Goal: Task Accomplishment & Management: Complete application form

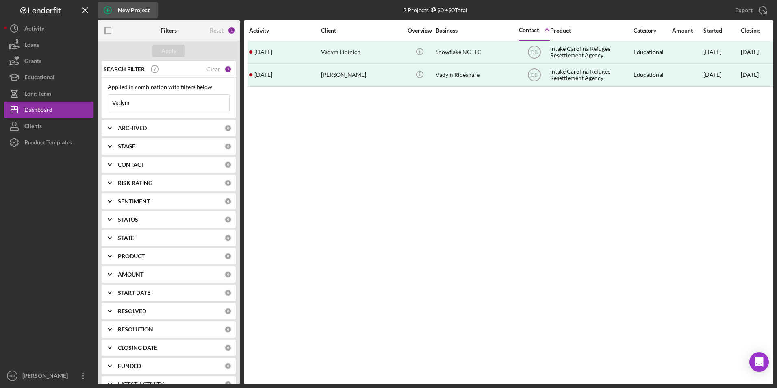
click at [115, 12] on icon "button" at bounding box center [108, 10] width 20 height 20
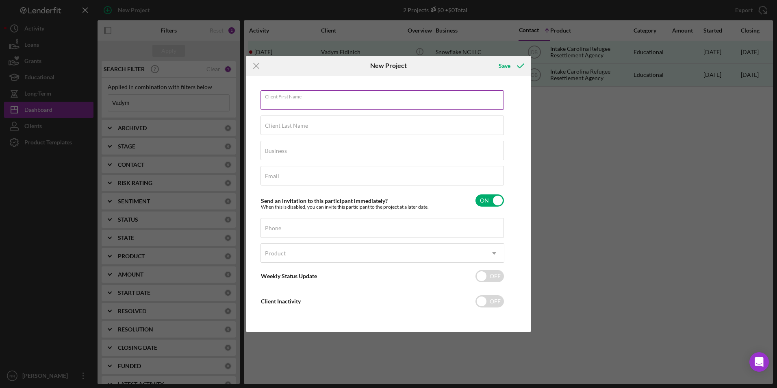
click at [283, 96] on div "Client First Name Required" at bounding box center [383, 100] width 244 height 20
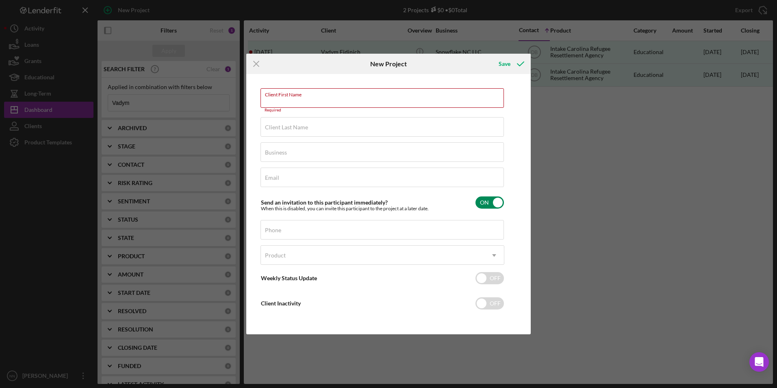
click at [486, 204] on input "checkbox" at bounding box center [490, 202] width 28 height 12
checkbox input "false"
click at [305, 178] on input "Email" at bounding box center [383, 178] width 244 height 20
paste input "[EMAIL_ADDRESS][DOMAIN_NAME]"
type input "[EMAIL_ADDRESS][DOMAIN_NAME]"
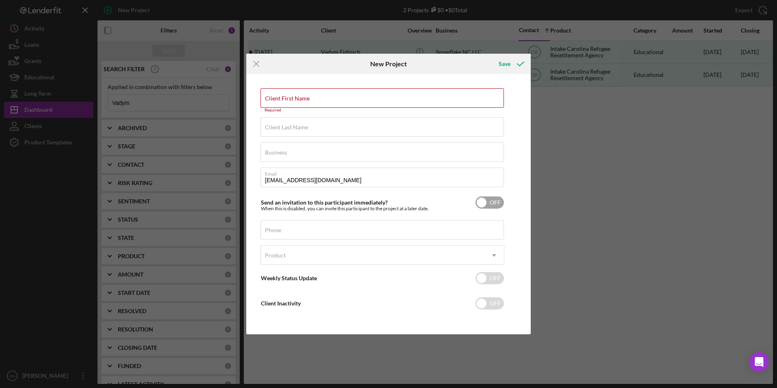
click at [492, 201] on input "checkbox" at bounding box center [490, 202] width 28 height 12
checkbox input "true"
click at [288, 100] on label "Client First Name" at bounding box center [287, 98] width 45 height 7
click at [288, 100] on input "Client First Name" at bounding box center [383, 98] width 244 height 20
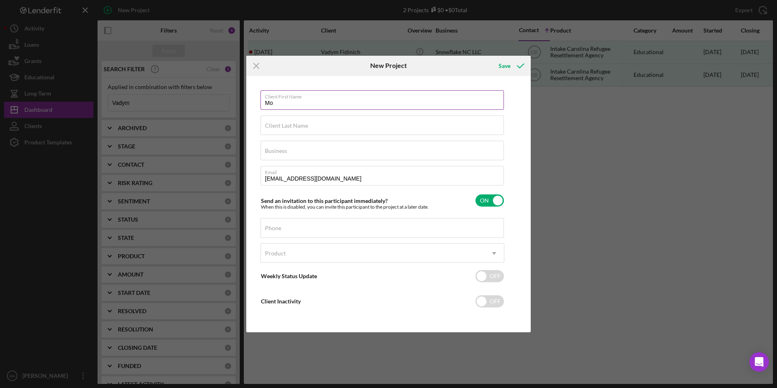
click at [364, 99] on label "Client First Name" at bounding box center [384, 95] width 239 height 9
click at [364, 99] on input "Mo" at bounding box center [383, 100] width 244 height 20
drag, startPoint x: 297, startPoint y: 100, endPoint x: 355, endPoint y: 103, distance: 58.2
click at [357, 109] on input "[PERSON_NAME]" at bounding box center [383, 100] width 244 height 20
click at [491, 128] on input "Client Last Name" at bounding box center [383, 125] width 244 height 20
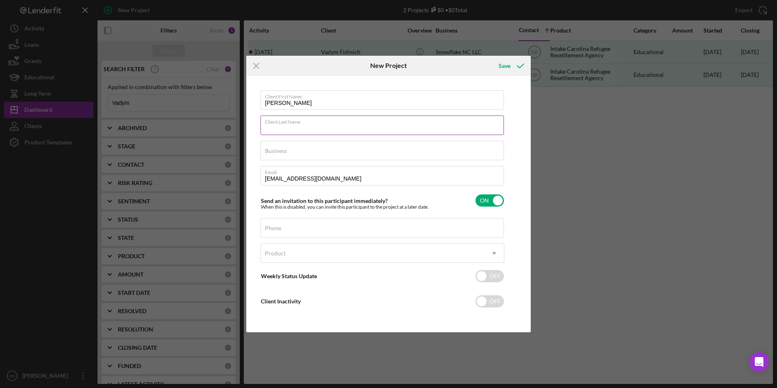
click at [455, 116] on label "Client Last Name" at bounding box center [384, 120] width 239 height 9
click at [455, 116] on input "Client Last Name" at bounding box center [383, 125] width 244 height 20
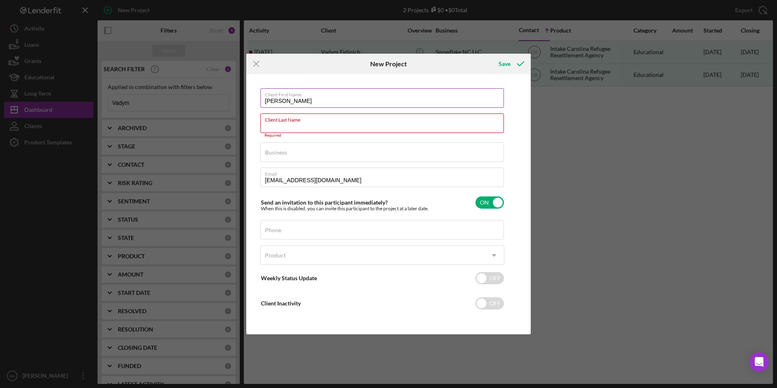
click at [396, 103] on input "[PERSON_NAME]" at bounding box center [383, 98] width 244 height 20
type input "[PERSON_NAME]"
click at [310, 124] on input "Client Last Name" at bounding box center [383, 123] width 244 height 20
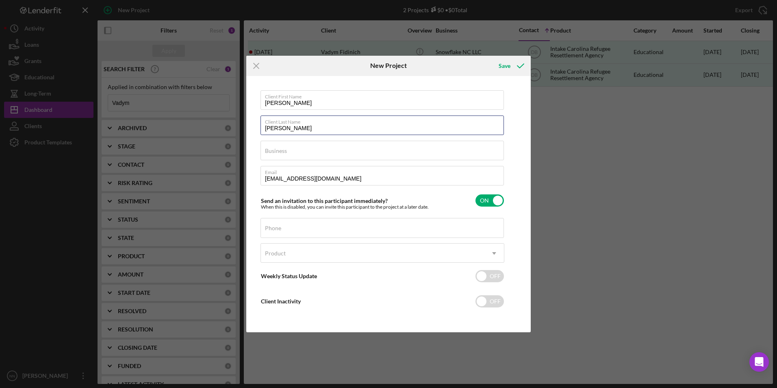
type input "[PERSON_NAME]"
click at [301, 156] on input "Business" at bounding box center [383, 151] width 244 height 20
type input "[PERSON_NAME] Rideshare"
click at [316, 246] on div "Product" at bounding box center [373, 253] width 224 height 19
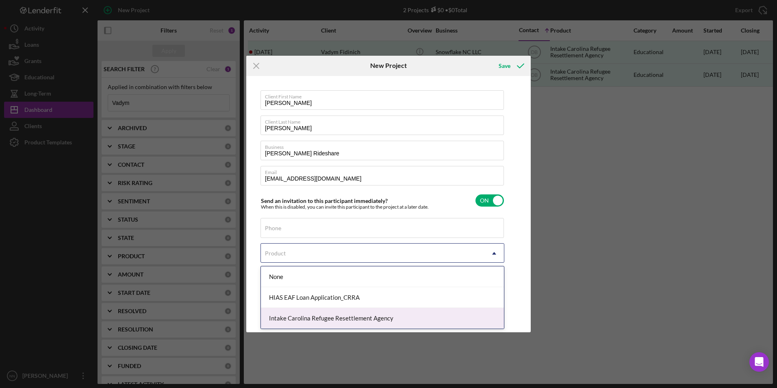
click at [303, 317] on div "Intake Carolina Refugee Resettlement Agency" at bounding box center [382, 318] width 243 height 21
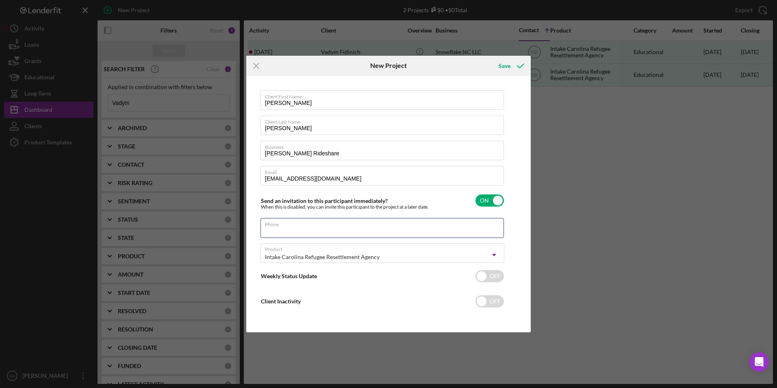
drag, startPoint x: 327, startPoint y: 225, endPoint x: 185, endPoint y: 22, distance: 248.2
click at [327, 225] on div "Phone" at bounding box center [383, 228] width 244 height 20
type input "[PHONE_NUMBER]"
click at [508, 70] on div "Save" at bounding box center [505, 66] width 12 height 16
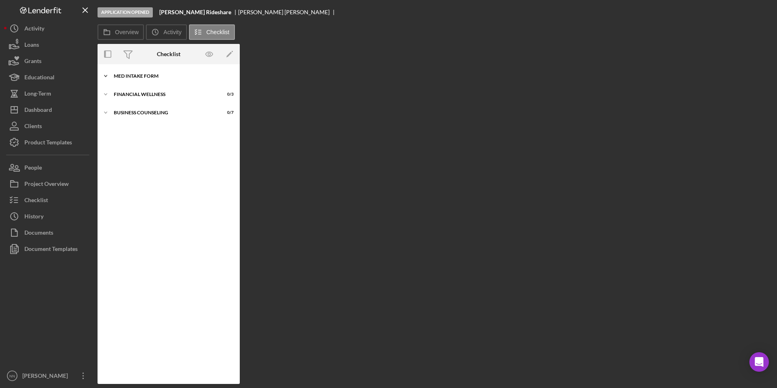
click at [136, 73] on div "Icon/Expander MED Intake Form 0 / 10" at bounding box center [169, 76] width 142 height 16
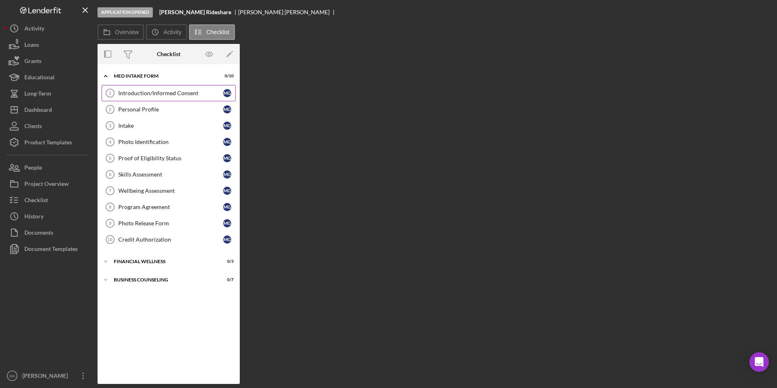
click at [151, 90] on div "Introduction/Informed Consent" at bounding box center [170, 93] width 105 height 7
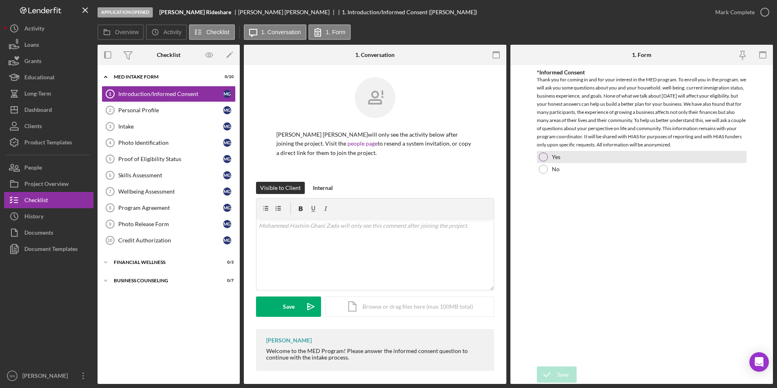
click at [574, 159] on div "Yes" at bounding box center [642, 157] width 210 height 12
click at [562, 373] on div "Save" at bounding box center [562, 374] width 11 height 16
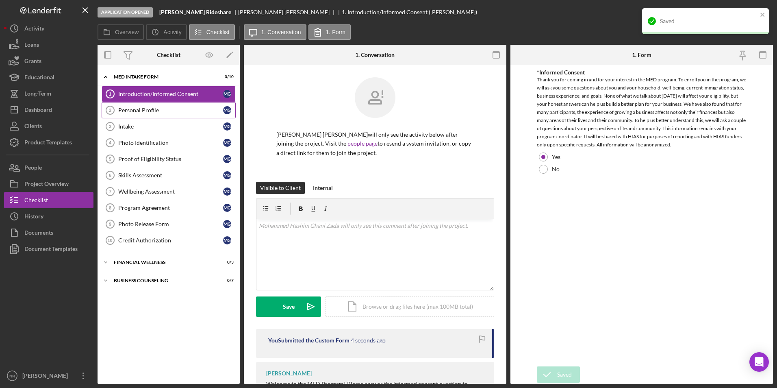
click at [152, 109] on div "Personal Profile" at bounding box center [170, 110] width 105 height 7
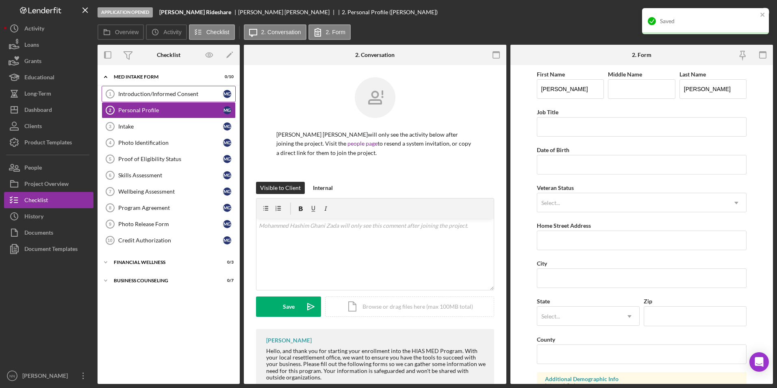
click at [160, 89] on link "Introduction/Informed Consent 1 Introduction/Informed Consent M G" at bounding box center [169, 94] width 134 height 16
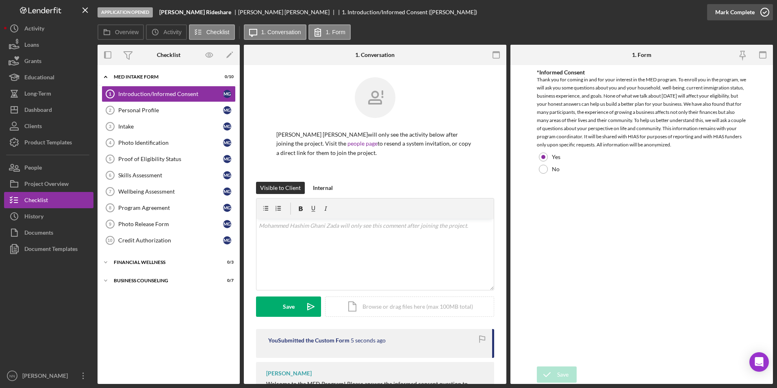
click at [754, 14] on button "Mark Complete" at bounding box center [741, 12] width 66 height 16
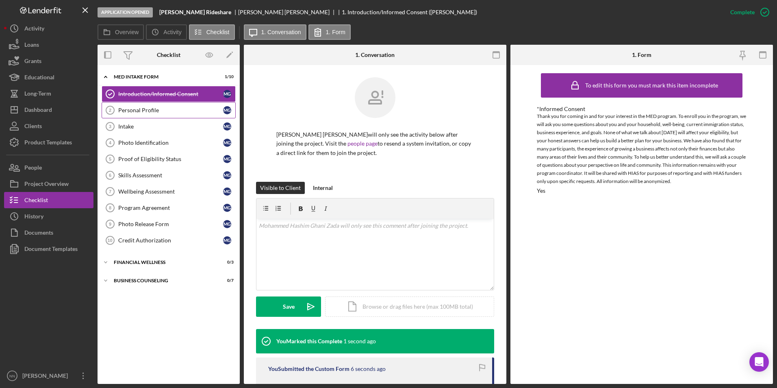
click at [135, 109] on div "Personal Profile" at bounding box center [170, 110] width 105 height 7
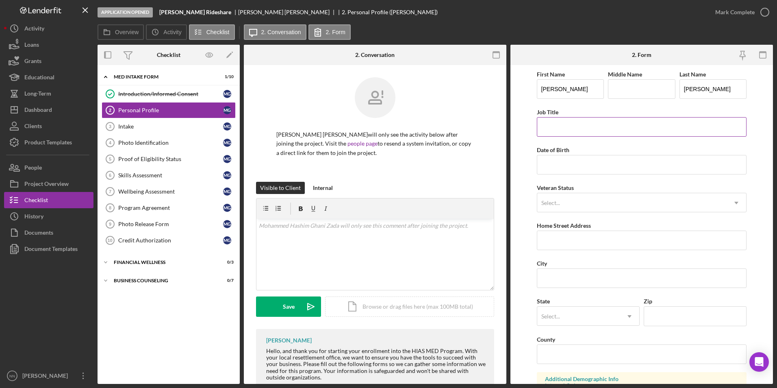
click at [573, 123] on input "Job Title" at bounding box center [642, 127] width 210 height 20
type input "Packer"
click at [542, 159] on input "Date of Birth" at bounding box center [642, 165] width 210 height 20
type input "[DATE]"
click at [588, 209] on div "Select..." at bounding box center [633, 203] width 190 height 19
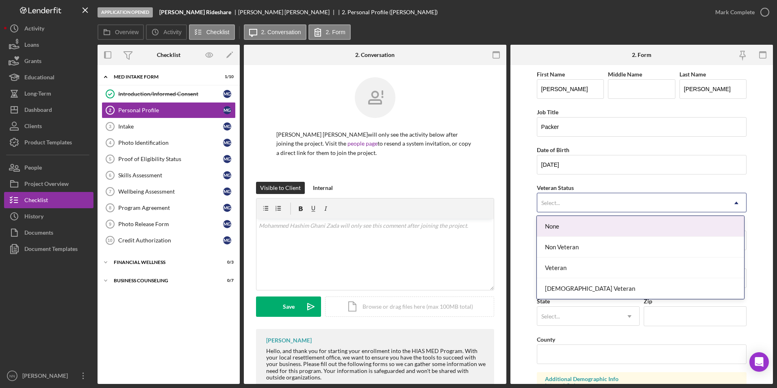
click at [580, 230] on div "None" at bounding box center [640, 226] width 207 height 21
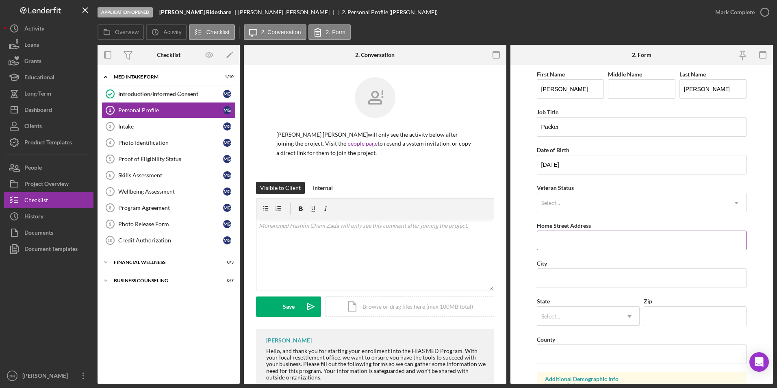
click at [581, 245] on input "Home Street Address" at bounding box center [642, 241] width 210 height 20
type input "[STREET_ADDRESS]"
click at [605, 282] on input "City" at bounding box center [642, 278] width 210 height 20
type input "Charlotte"
click at [589, 308] on div "Select..." at bounding box center [579, 316] width 83 height 19
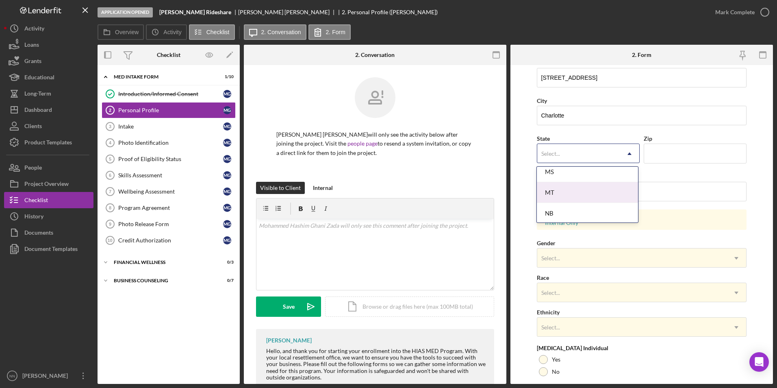
scroll to position [813, 0]
click at [557, 196] on div "NC" at bounding box center [587, 193] width 101 height 21
click at [662, 157] on input "Zip" at bounding box center [695, 154] width 103 height 20
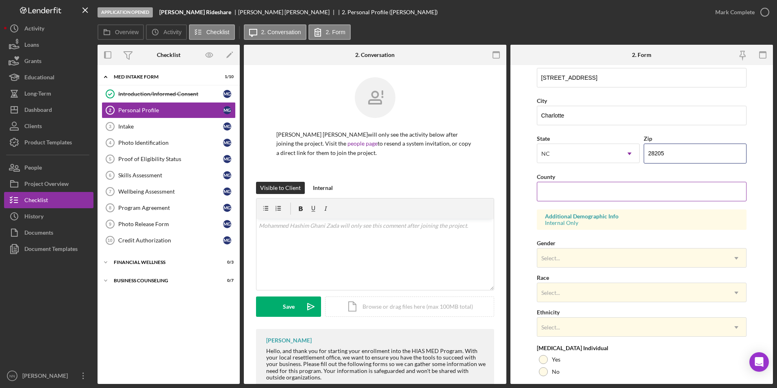
type input "28205"
click at [577, 193] on input "County" at bounding box center [642, 192] width 210 height 20
type input "Mecklenburg"
click at [556, 261] on div "Select..." at bounding box center [551, 258] width 19 height 7
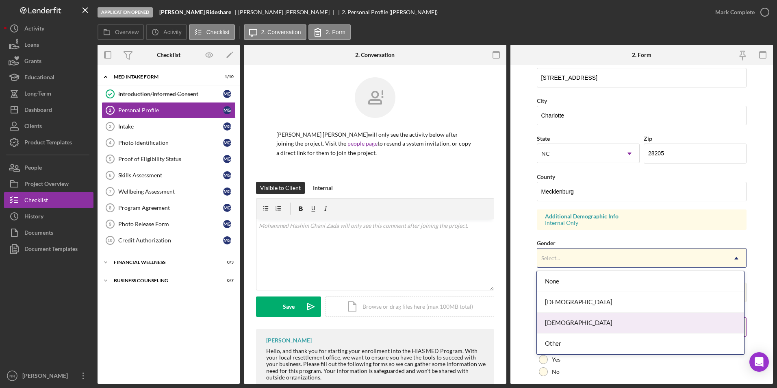
click at [570, 326] on div "[DEMOGRAPHIC_DATA]" at bounding box center [640, 323] width 207 height 21
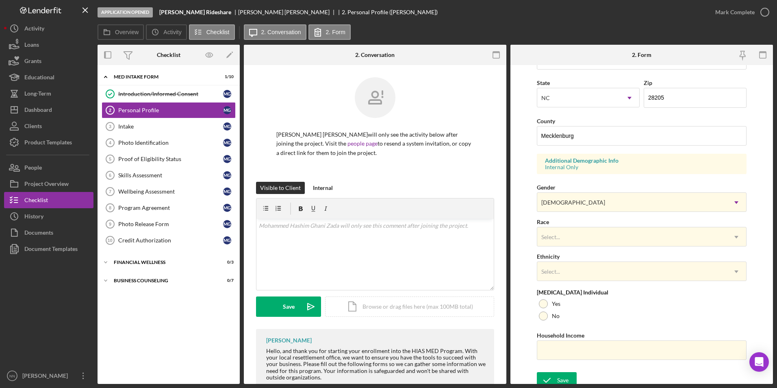
scroll to position [224, 0]
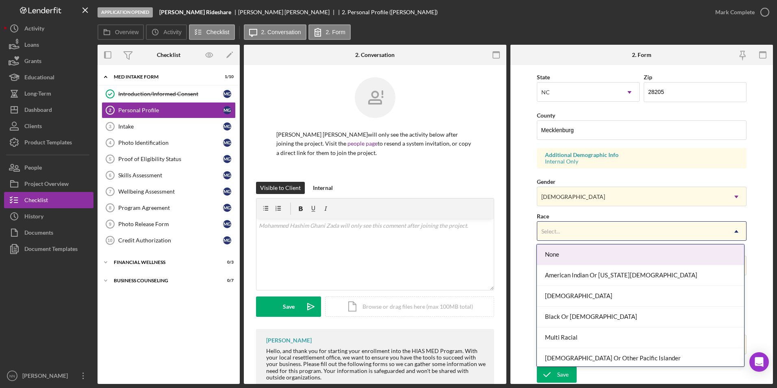
click at [581, 237] on div "Select..." at bounding box center [633, 231] width 190 height 19
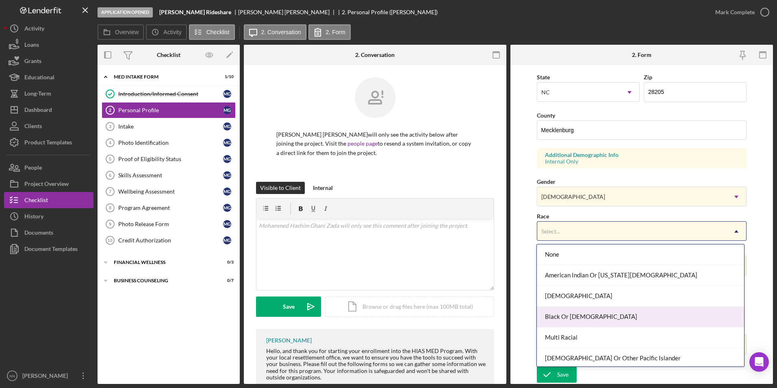
scroll to position [44, 0]
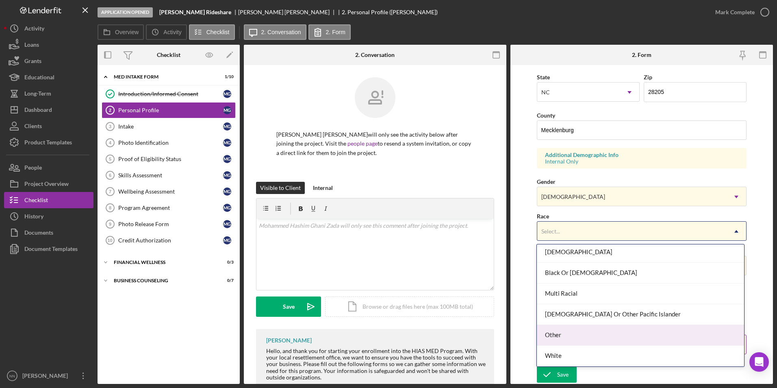
click at [578, 333] on div "Other" at bounding box center [640, 335] width 207 height 21
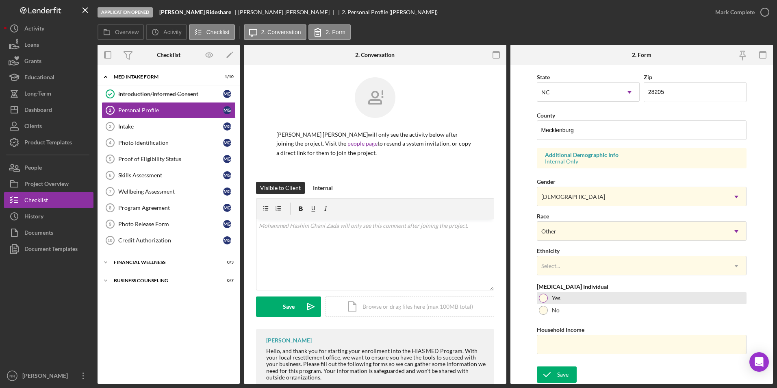
click at [543, 298] on div at bounding box center [543, 298] width 9 height 9
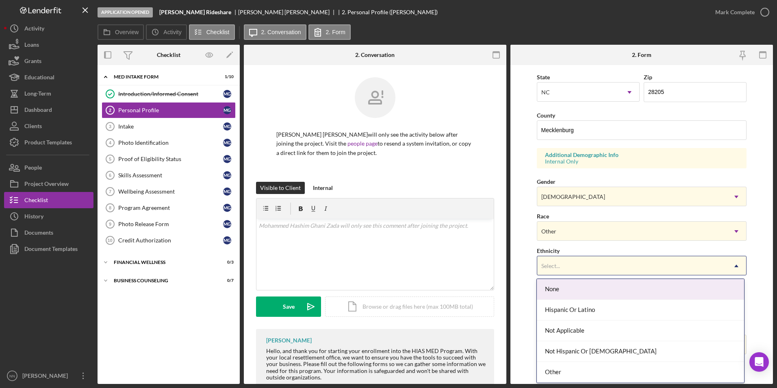
click at [557, 270] on div "Select..." at bounding box center [633, 266] width 190 height 19
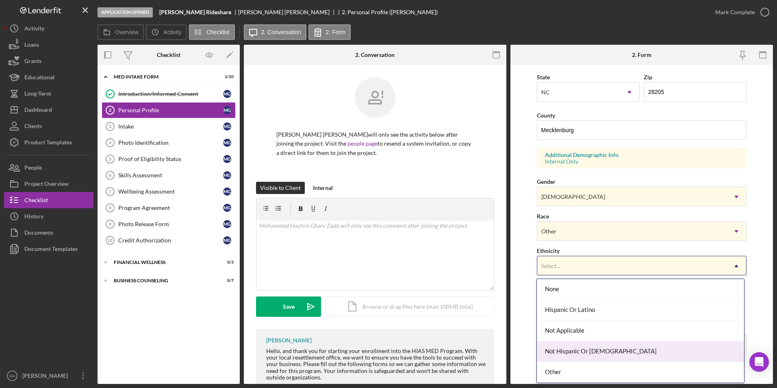
click at [578, 351] on div "Not Hispanic Or [DEMOGRAPHIC_DATA]" at bounding box center [640, 351] width 207 height 21
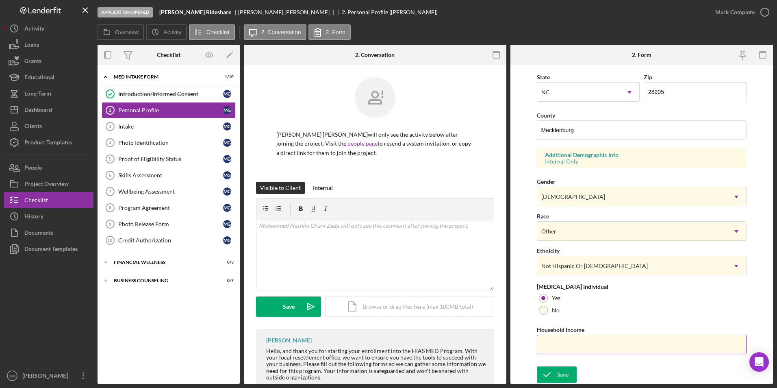
click at [569, 346] on input "Household Income" at bounding box center [642, 345] width 210 height 20
click at [562, 376] on div "Save" at bounding box center [562, 374] width 11 height 16
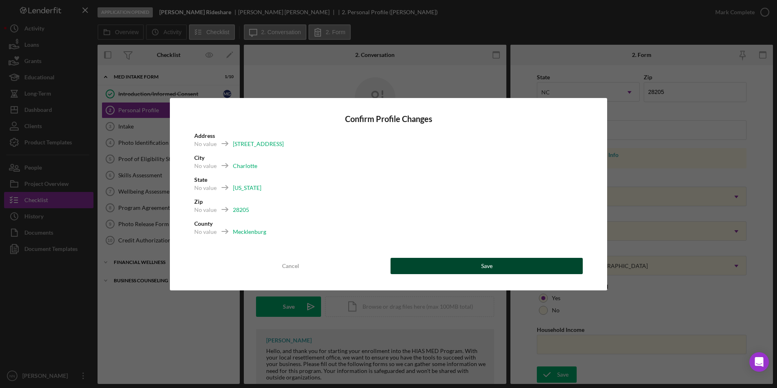
click at [440, 266] on button "Save" at bounding box center [487, 266] width 192 height 16
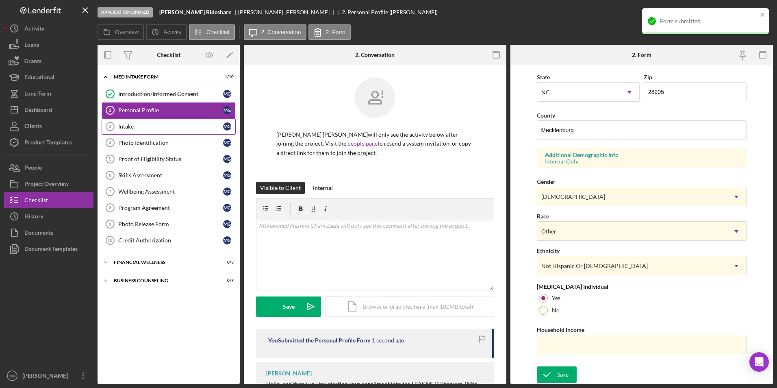
click at [164, 125] on div "Intake" at bounding box center [170, 126] width 105 height 7
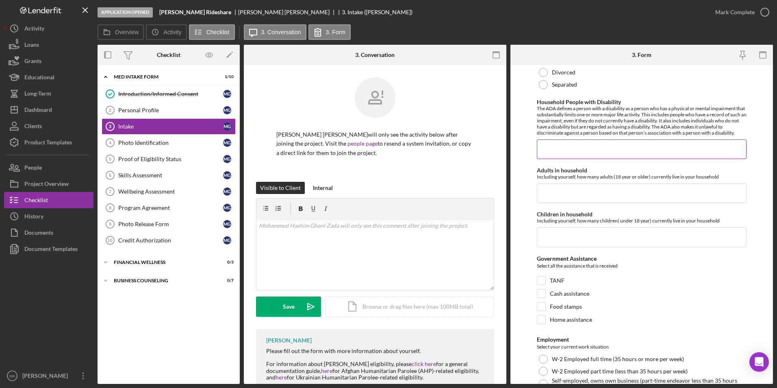
scroll to position [1057, 0]
click at [559, 191] on input "Adults in household" at bounding box center [642, 193] width 210 height 20
type input "4"
click at [618, 244] on input "Children in household" at bounding box center [642, 237] width 210 height 20
type input "2"
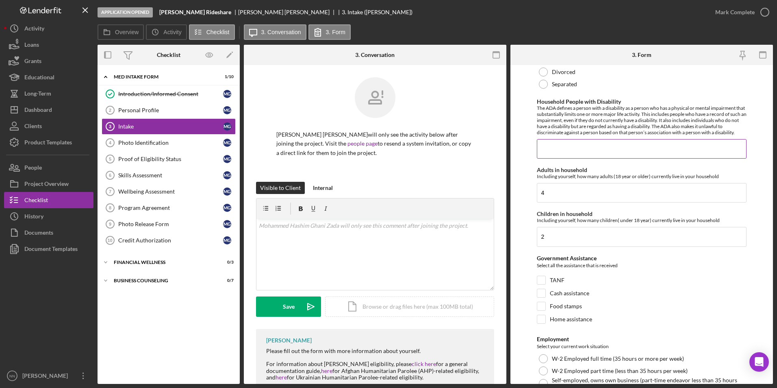
click at [611, 158] on input "Household People with Disability" at bounding box center [642, 149] width 210 height 20
type input "0"
click at [545, 311] on div at bounding box center [541, 306] width 9 height 9
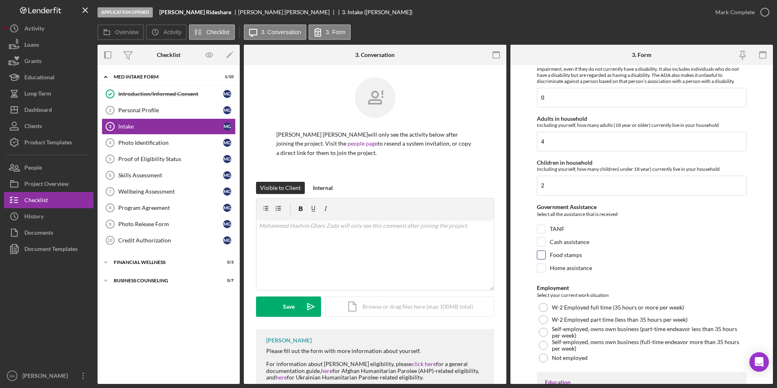
scroll to position [1139, 0]
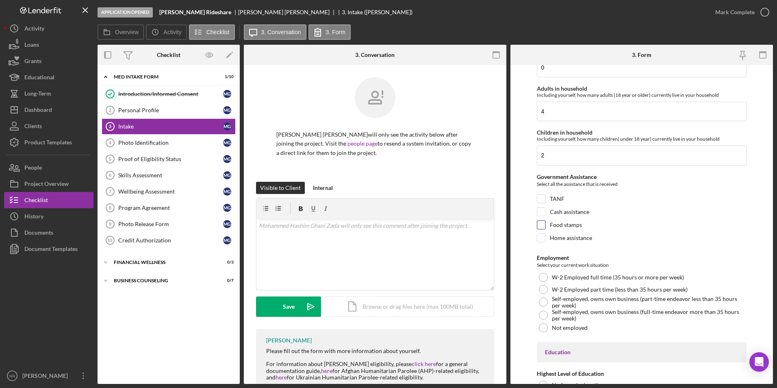
click at [541, 229] on input "Food stamps" at bounding box center [542, 225] width 8 height 8
checkbox input "true"
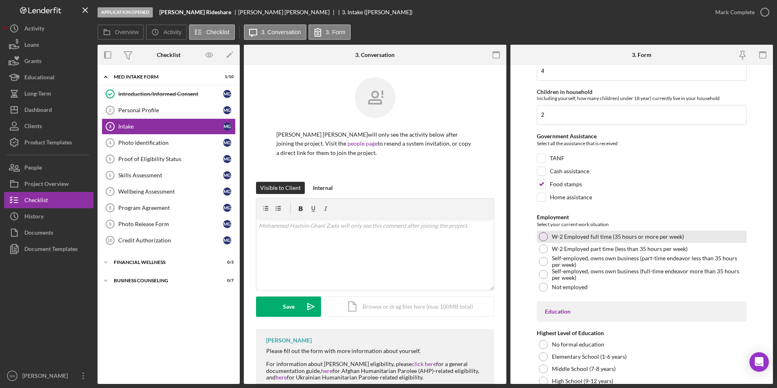
click at [543, 241] on div at bounding box center [543, 236] width 9 height 9
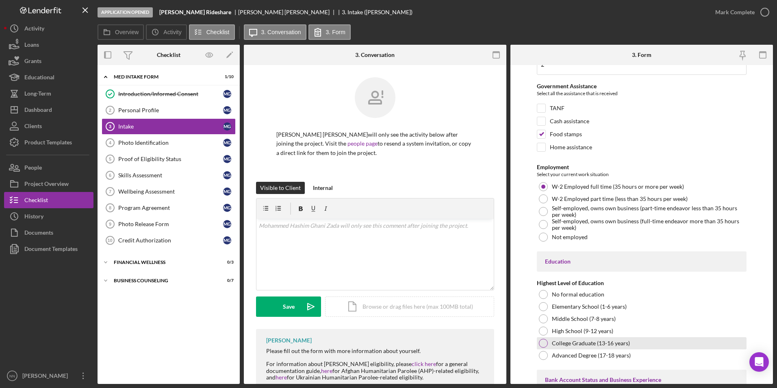
scroll to position [1301, 0]
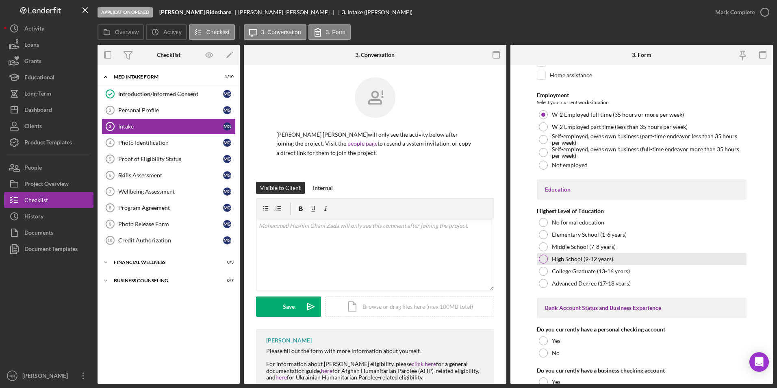
click at [545, 263] on div at bounding box center [543, 259] width 9 height 9
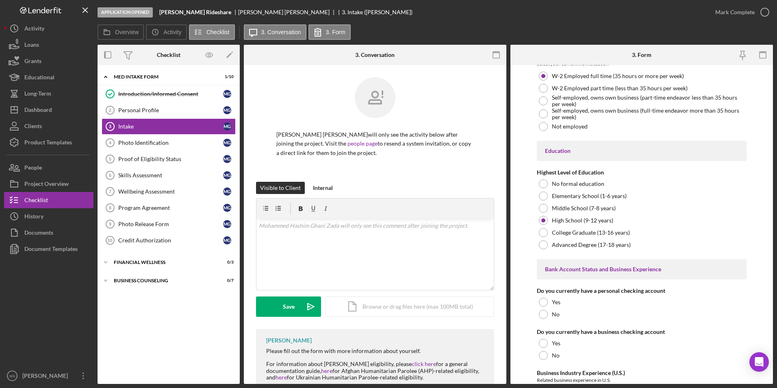
scroll to position [1423, 0]
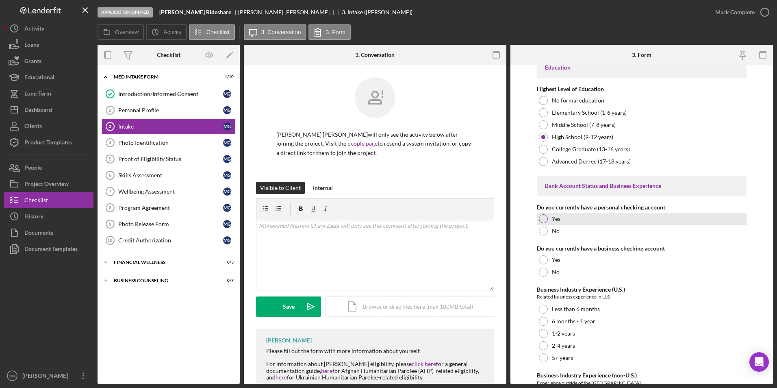
click at [540, 223] on div at bounding box center [543, 218] width 9 height 9
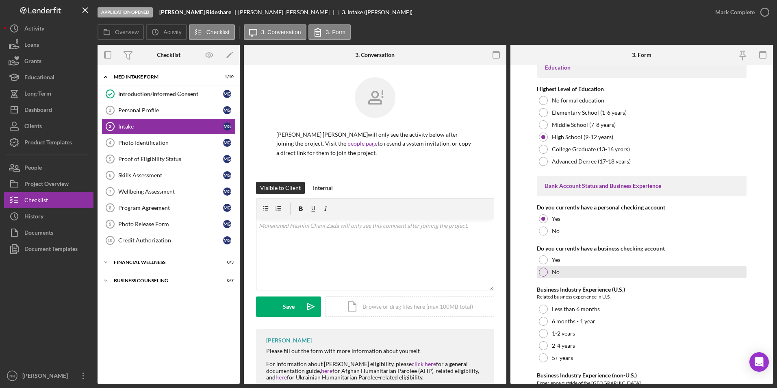
click at [543, 277] on div at bounding box center [543, 272] width 9 height 9
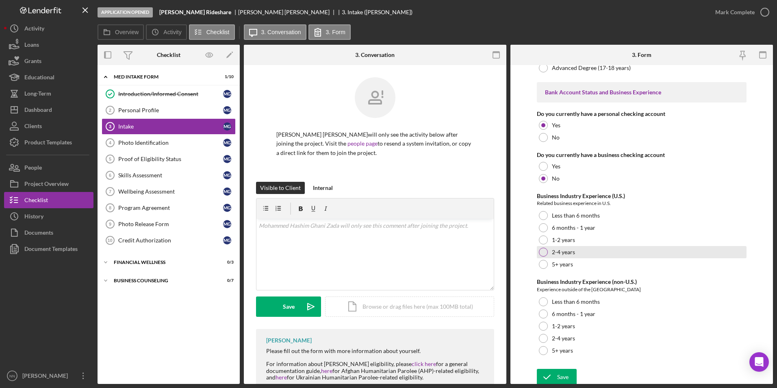
scroll to position [1525, 0]
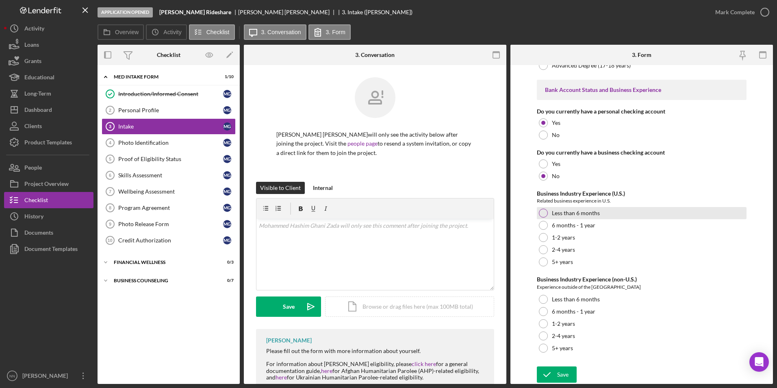
click at [540, 212] on div at bounding box center [543, 213] width 9 height 9
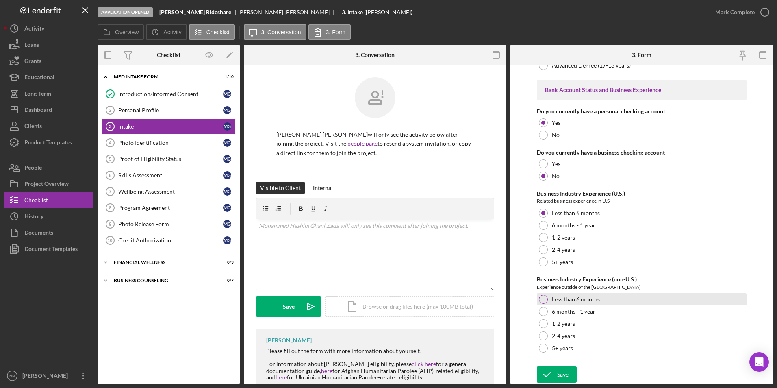
click at [560, 298] on label "Less than 6 months" at bounding box center [576, 299] width 48 height 7
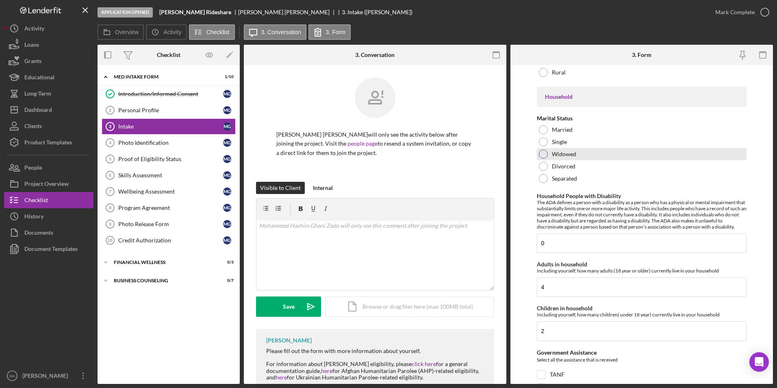
scroll to position [915, 0]
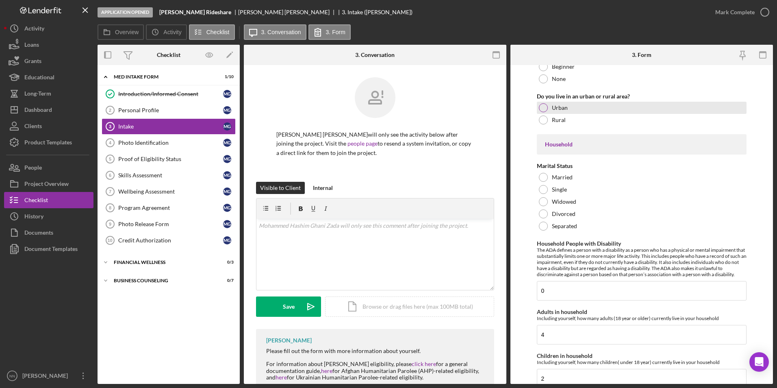
click at [560, 111] on label "Urban" at bounding box center [560, 108] width 16 height 7
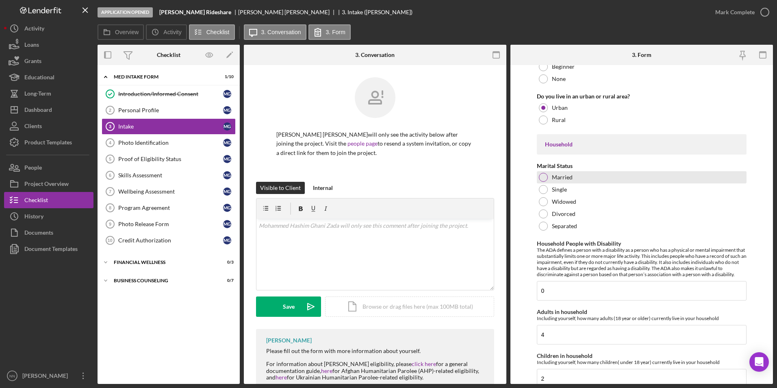
click at [552, 183] on div "Married" at bounding box center [642, 177] width 210 height 12
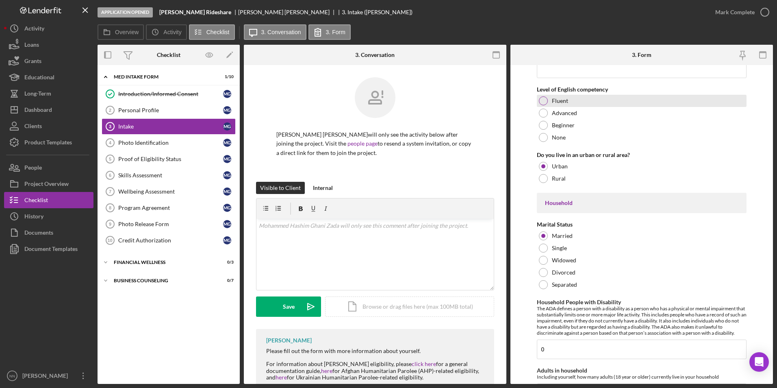
scroll to position [753, 0]
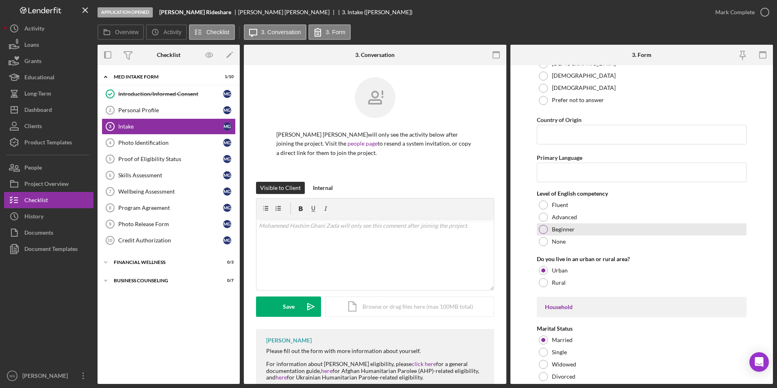
click at [542, 234] on div at bounding box center [543, 229] width 9 height 9
click at [569, 180] on input "Primary Language" at bounding box center [642, 173] width 210 height 20
type input "Dari"
click at [671, 144] on input "Country of Origin" at bounding box center [642, 135] width 210 height 20
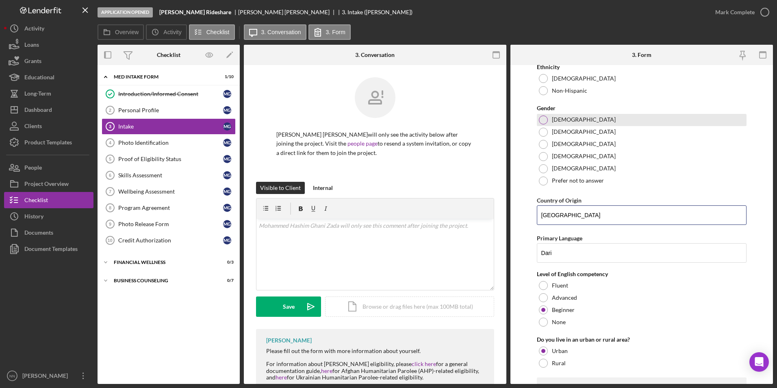
scroll to position [671, 0]
type input "[GEOGRAPHIC_DATA]"
click at [542, 137] on div at bounding box center [543, 132] width 9 height 9
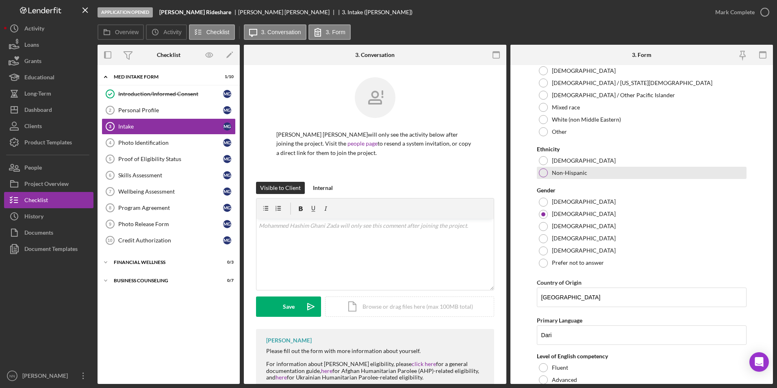
click at [544, 177] on div at bounding box center [543, 172] width 9 height 9
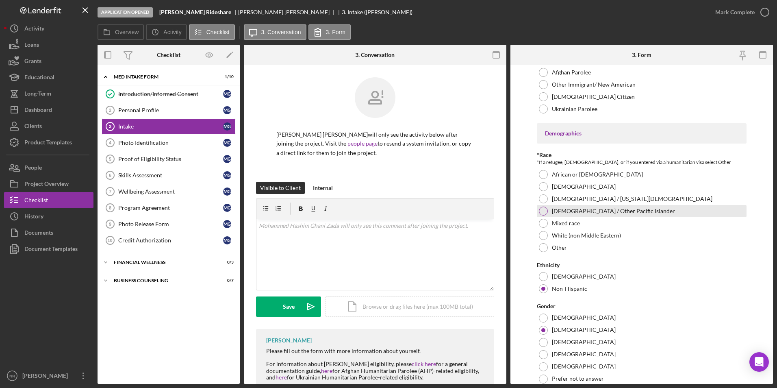
scroll to position [468, 0]
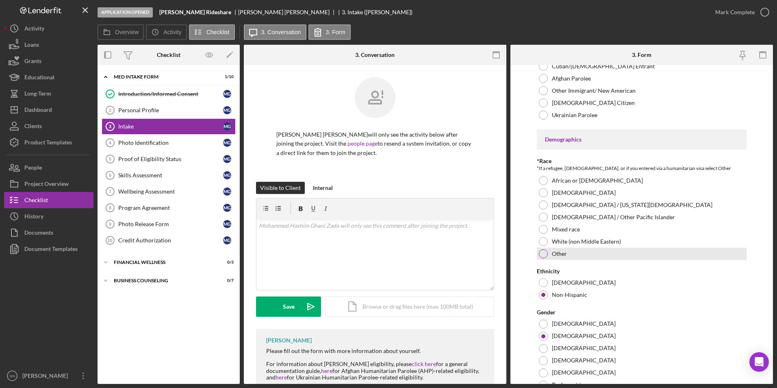
click at [546, 258] on div at bounding box center [543, 253] width 9 height 9
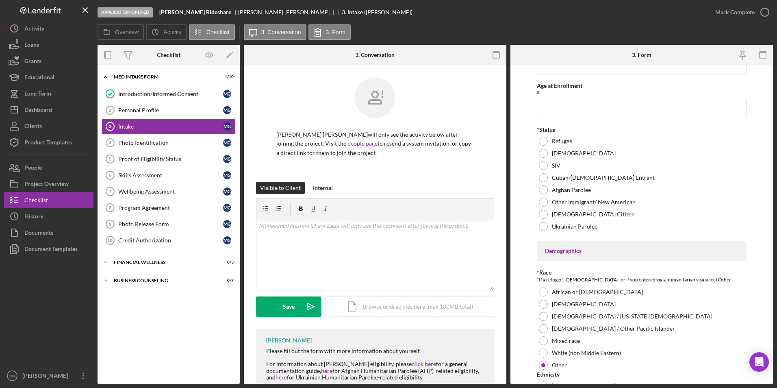
scroll to position [346, 0]
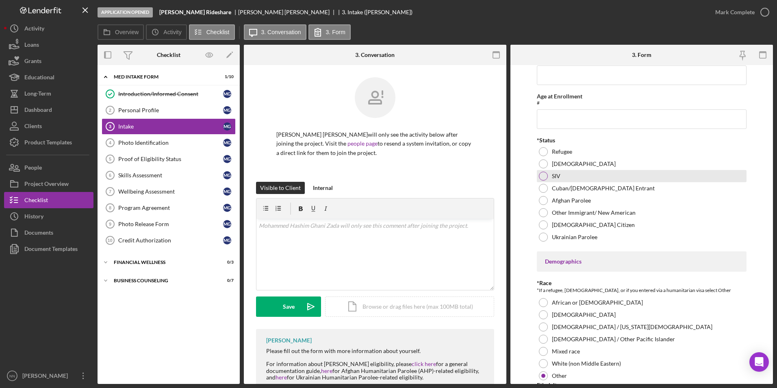
click at [540, 181] on div at bounding box center [543, 176] width 9 height 9
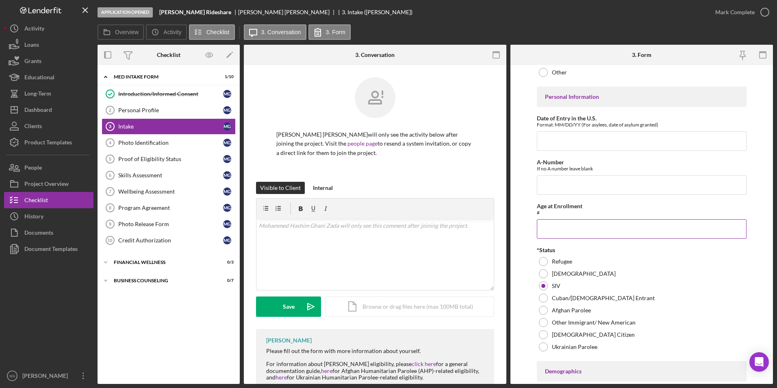
scroll to position [224, 0]
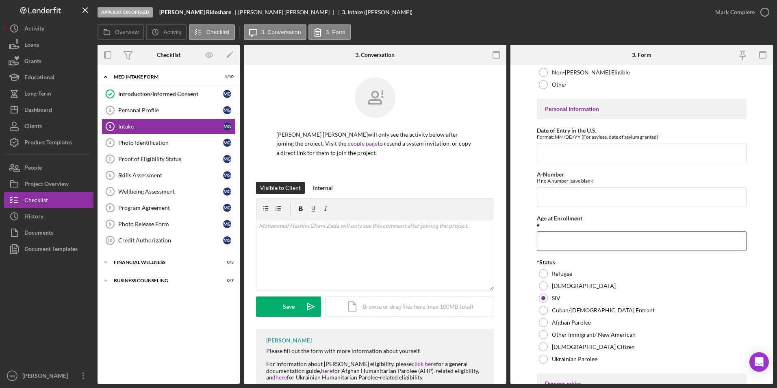
click at [555, 247] on input "Age at Enrollment" at bounding box center [642, 241] width 210 height 20
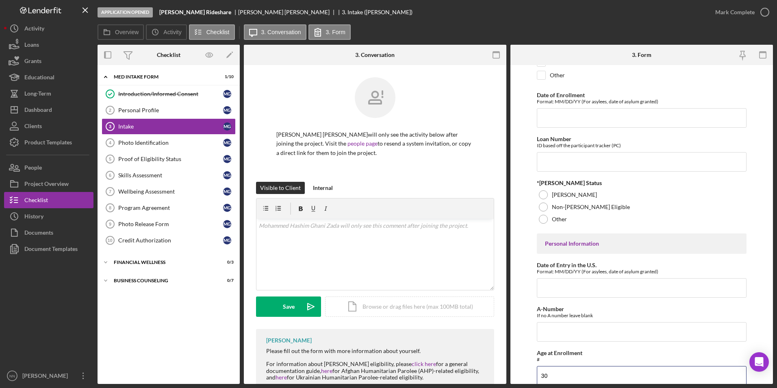
scroll to position [0, 0]
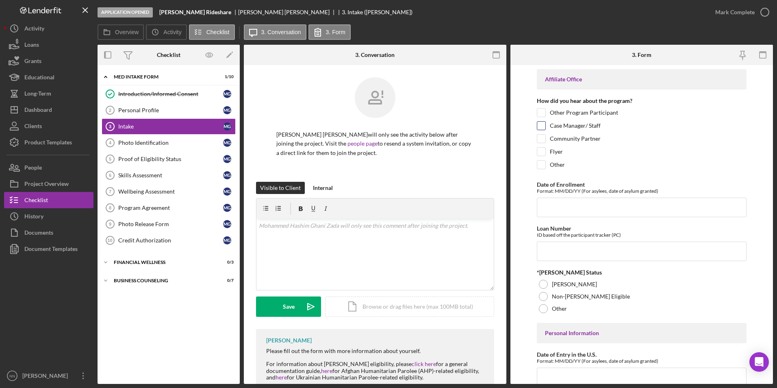
type input "30"
click at [544, 126] on input "Case Manager/ Staff" at bounding box center [542, 126] width 8 height 8
checkbox input "true"
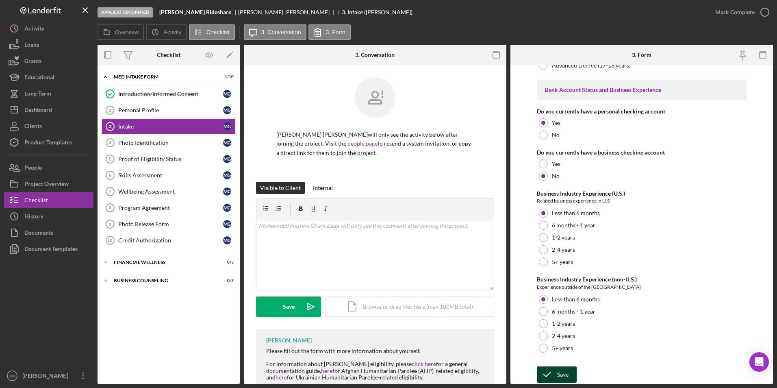
click at [566, 372] on div "Save" at bounding box center [562, 374] width 11 height 16
click at [555, 377] on icon "submit" at bounding box center [547, 374] width 20 height 20
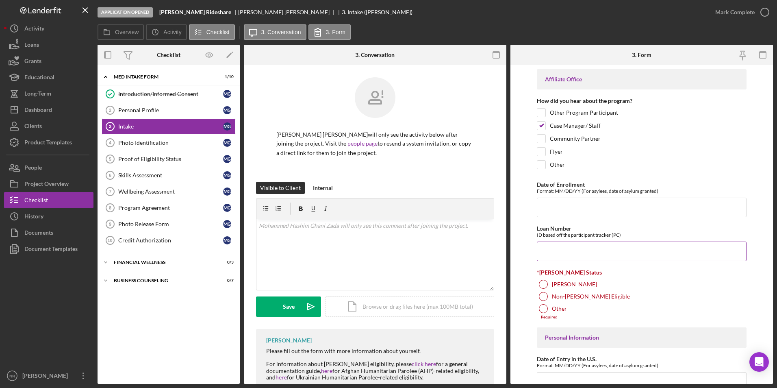
scroll to position [41, 0]
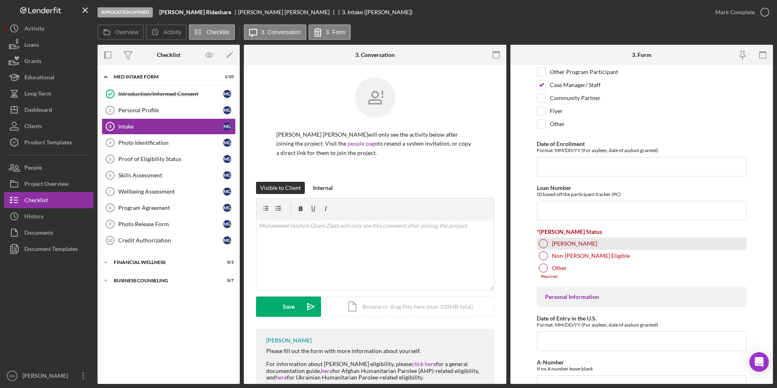
click at [547, 248] on div at bounding box center [543, 243] width 9 height 9
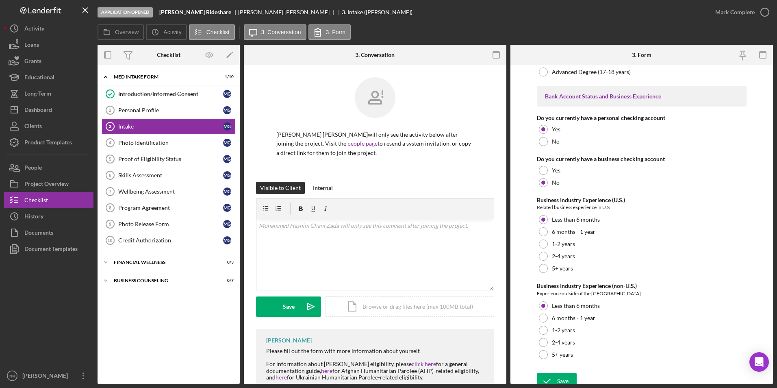
scroll to position [1517, 0]
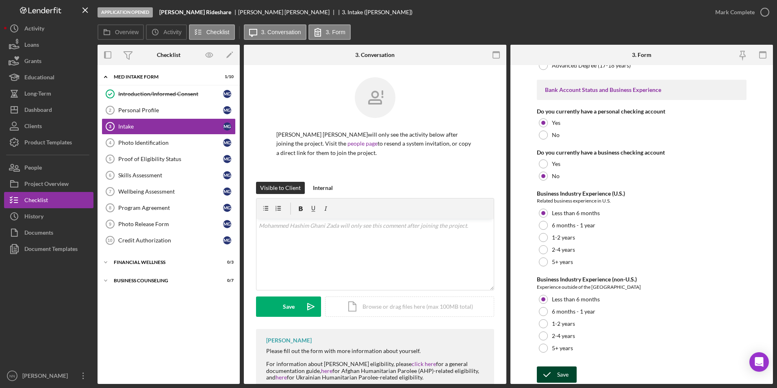
click at [564, 375] on div "Save" at bounding box center [562, 374] width 11 height 16
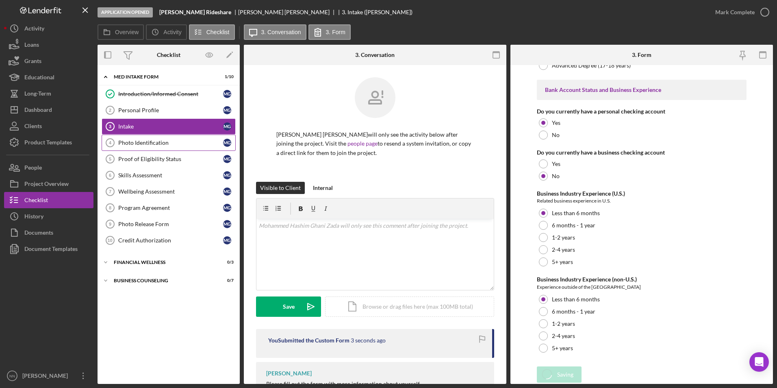
click at [137, 146] on link "Photo Identification 4 Photo Identification M G" at bounding box center [169, 143] width 134 height 16
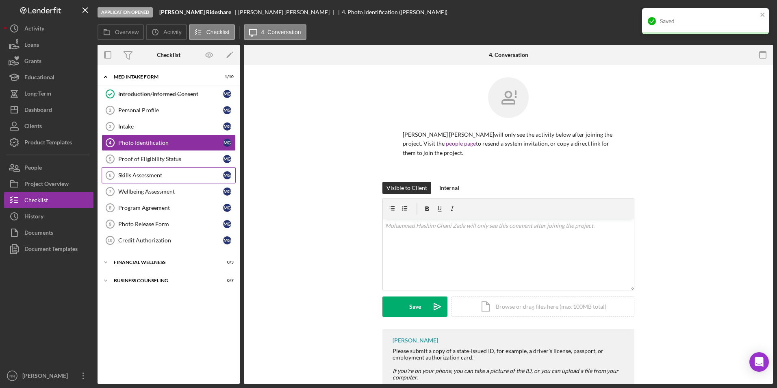
click at [159, 175] on div "Skills Assessment" at bounding box center [170, 175] width 105 height 7
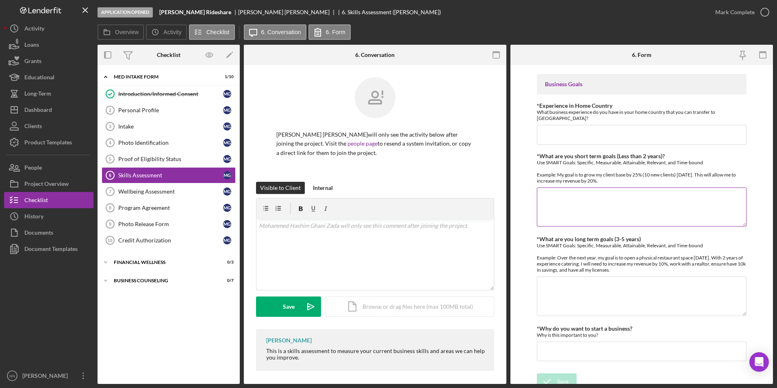
scroll to position [427, 0]
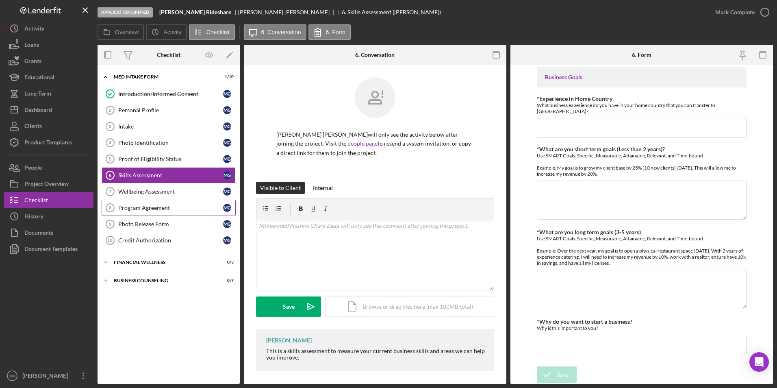
click at [180, 207] on div "Program Agreement" at bounding box center [170, 208] width 105 height 7
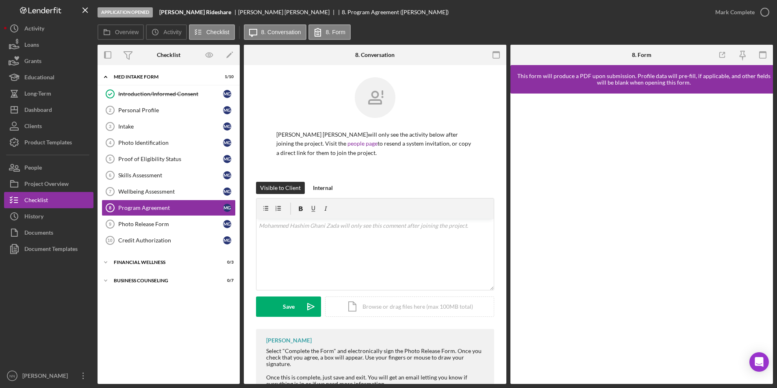
click at [491, 55] on icon "button" at bounding box center [496, 55] width 18 height 18
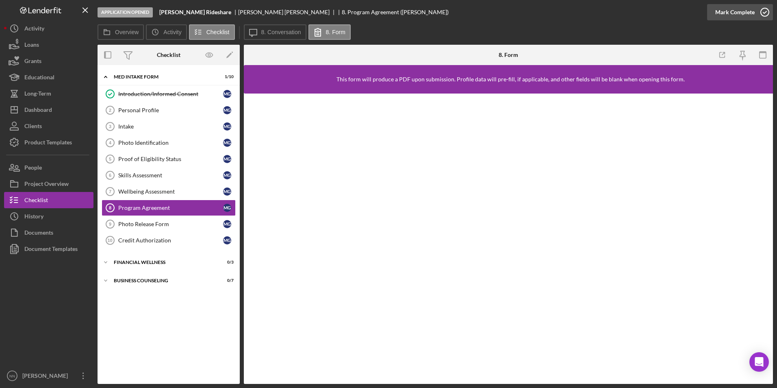
click at [762, 12] on icon "button" at bounding box center [765, 12] width 20 height 20
click at [179, 223] on div "Photo Release Form" at bounding box center [170, 224] width 105 height 7
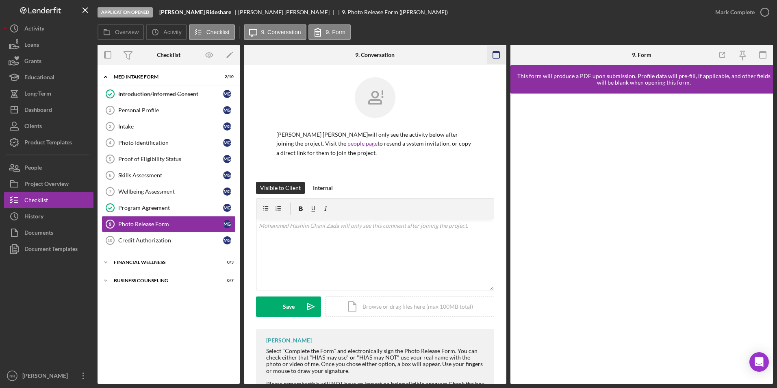
click at [499, 54] on icon "button" at bounding box center [496, 55] width 18 height 18
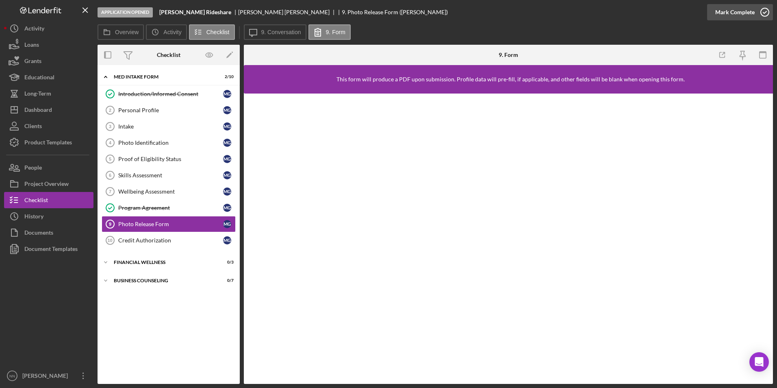
click at [764, 13] on icon "button" at bounding box center [765, 12] width 20 height 20
click at [155, 240] on div "Credit Authorization" at bounding box center [170, 240] width 105 height 7
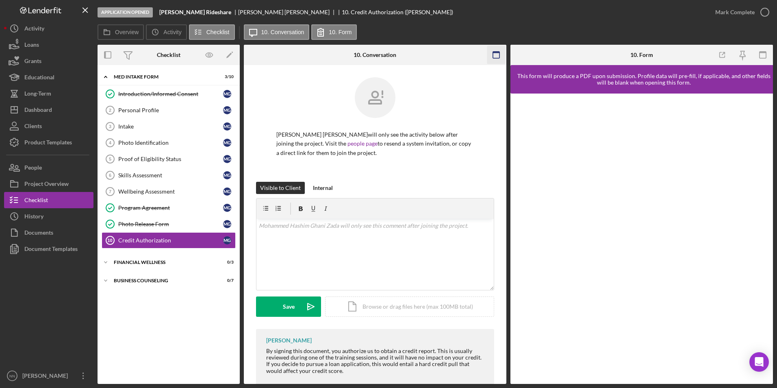
click at [499, 59] on icon "button" at bounding box center [496, 55] width 18 height 18
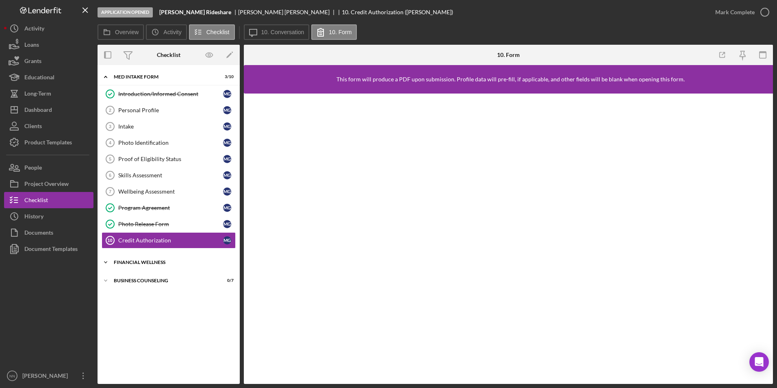
click at [165, 261] on div "Financial Wellness" at bounding box center [172, 262] width 116 height 5
click at [170, 331] on div "Icon/Expander Business Counseling 0 / 7" at bounding box center [169, 334] width 142 height 16
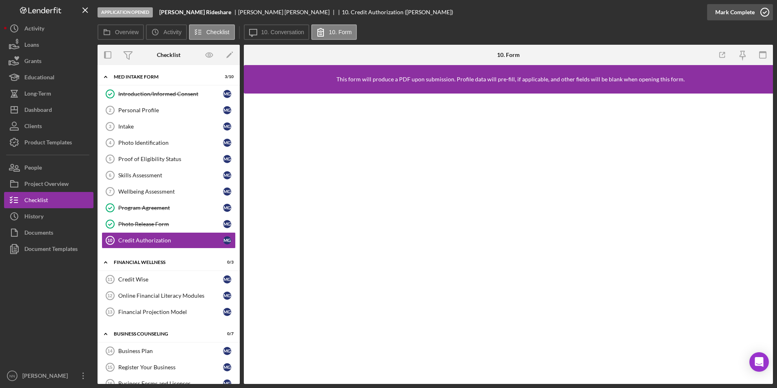
click at [751, 10] on div "Mark Complete" at bounding box center [735, 12] width 39 height 16
click at [149, 292] on div "Online Financial Literacy Modules" at bounding box center [170, 295] width 105 height 7
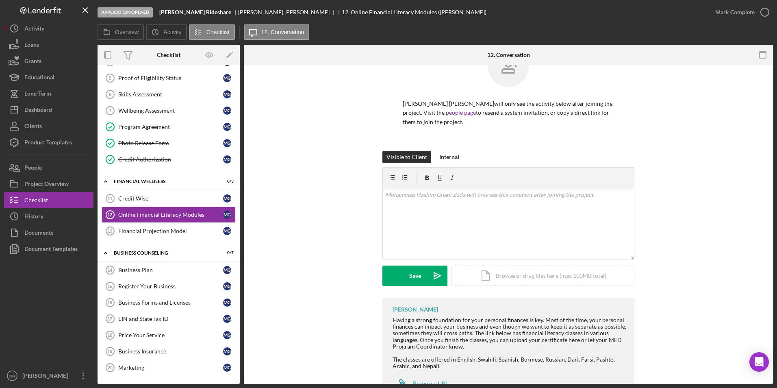
scroll to position [63, 0]
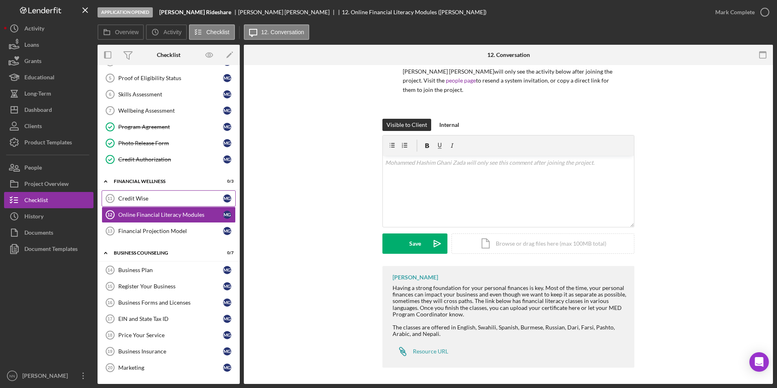
click at [192, 202] on link "Credit Wise 11 Credit Wise M G" at bounding box center [169, 198] width 134 height 16
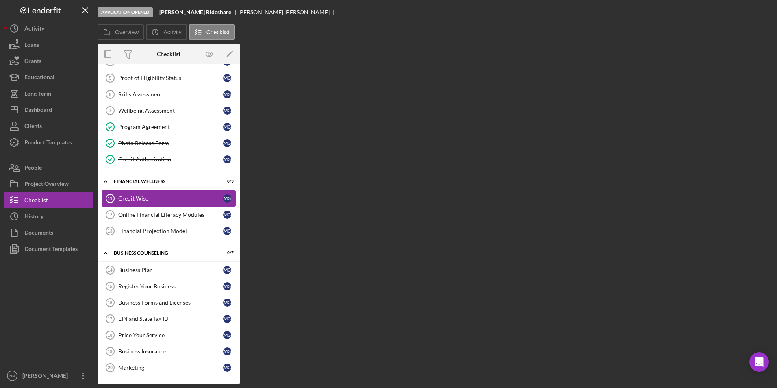
scroll to position [81, 0]
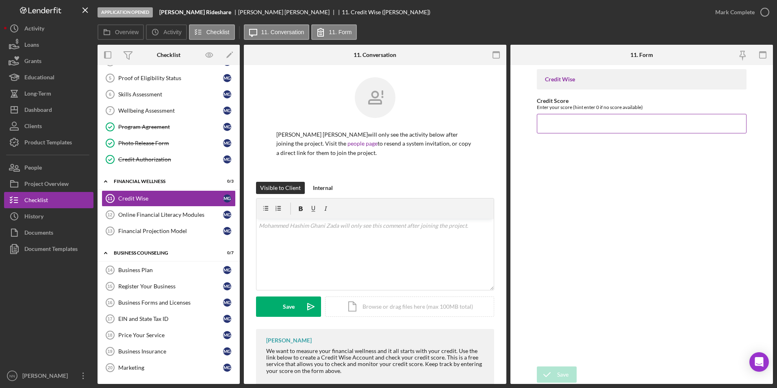
click at [601, 113] on div "Credit Score Enter your score (hint enter 0 if no score available)" at bounding box center [642, 116] width 210 height 36
click at [601, 120] on input "Credit Score" at bounding box center [642, 124] width 210 height 20
type input "724"
click at [557, 372] on div "Save" at bounding box center [562, 374] width 11 height 16
click at [761, 12] on icon "button" at bounding box center [765, 12] width 20 height 20
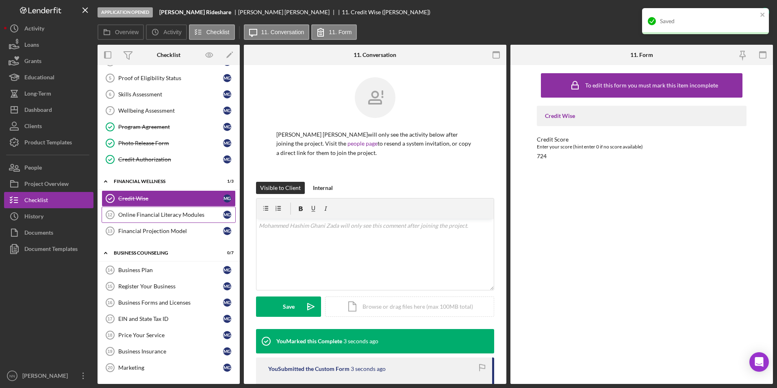
click at [174, 213] on div "Online Financial Literacy Modules" at bounding box center [170, 214] width 105 height 7
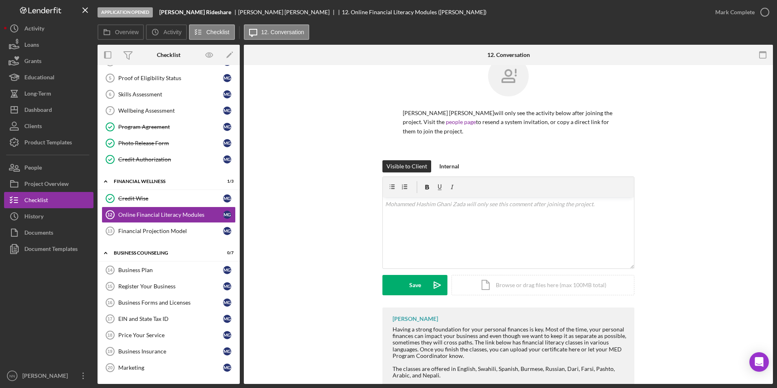
scroll to position [63, 0]
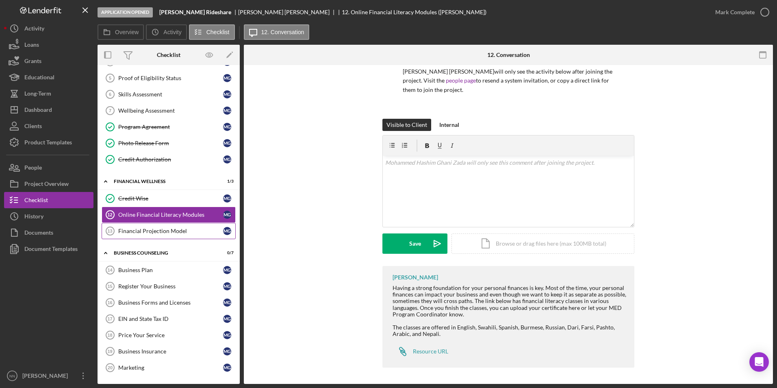
click at [174, 228] on div "Financial Projection Model" at bounding box center [170, 231] width 105 height 7
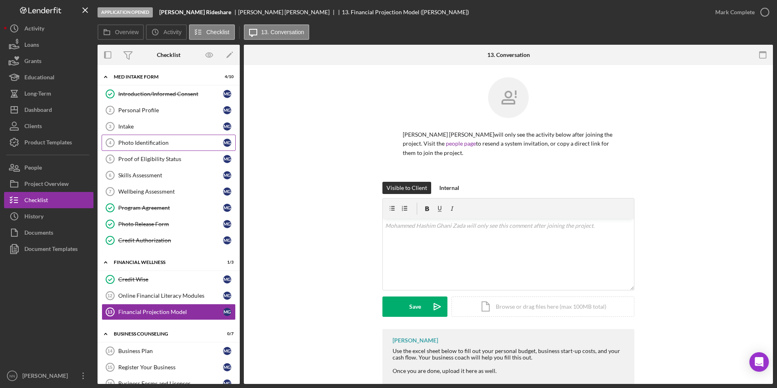
click at [164, 144] on div "Photo Identification" at bounding box center [170, 142] width 105 height 7
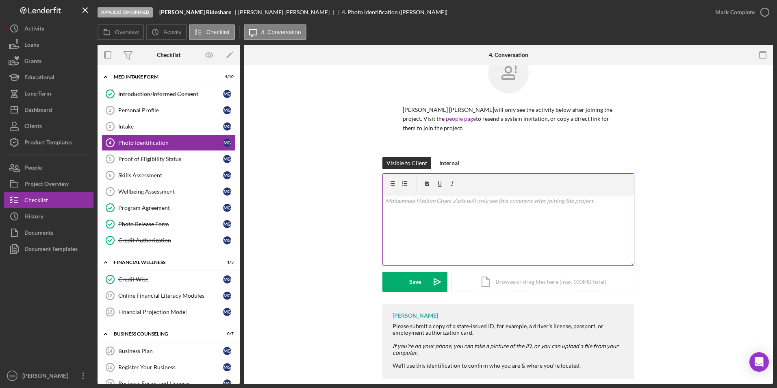
scroll to position [36, 0]
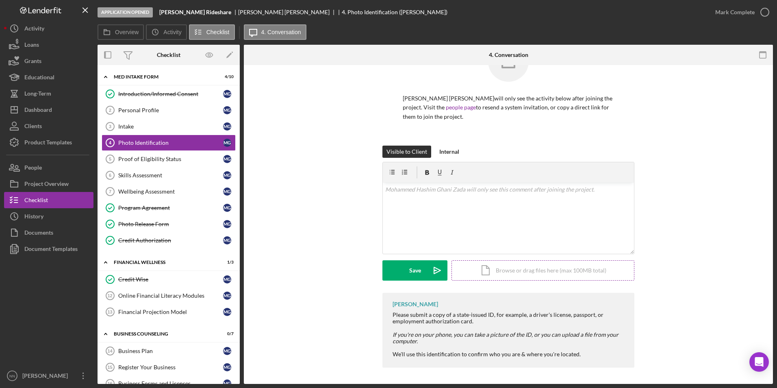
click at [538, 270] on div "Icon/Document Browse or drag files here (max 100MB total) Tap to choose files o…" at bounding box center [543, 270] width 183 height 20
click at [409, 268] on div "Upload" at bounding box center [415, 270] width 18 height 20
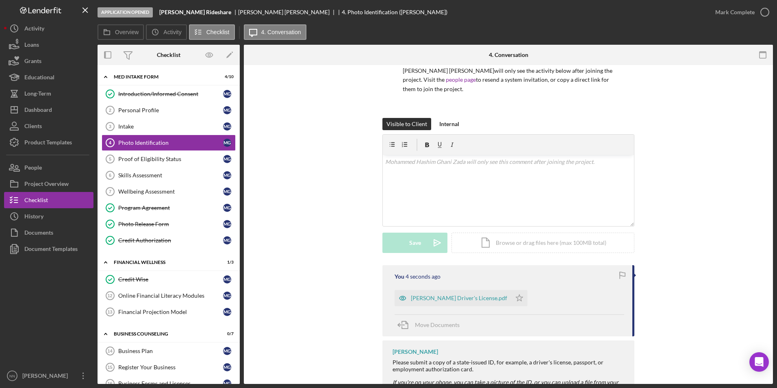
scroll to position [77, 0]
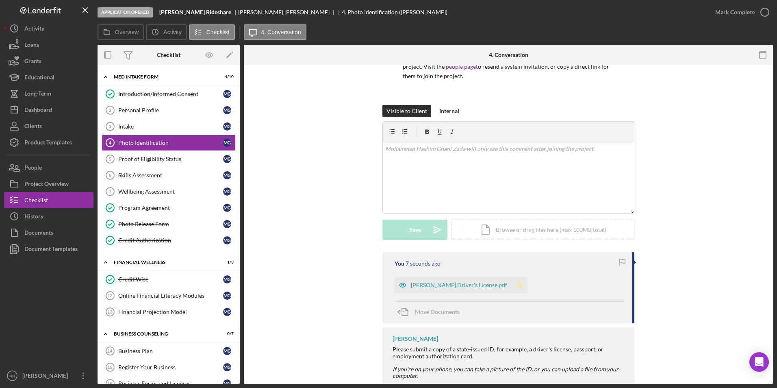
click at [512, 285] on icon "Icon/Star" at bounding box center [520, 285] width 16 height 16
click at [757, 15] on icon "button" at bounding box center [765, 12] width 20 height 20
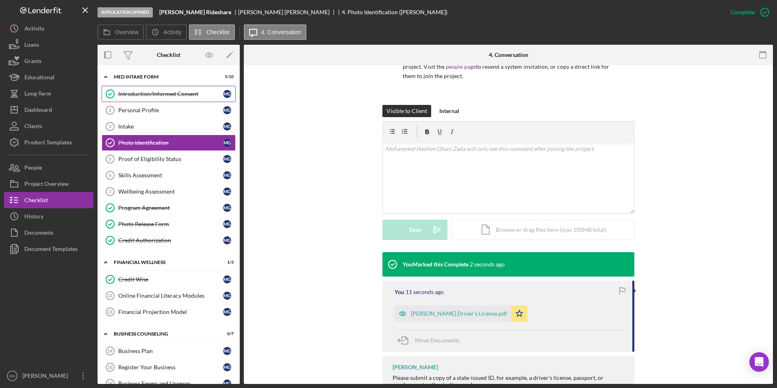
click at [169, 98] on link "Introduction/Informed Consent Introduction/Informed Consent M G" at bounding box center [169, 94] width 134 height 16
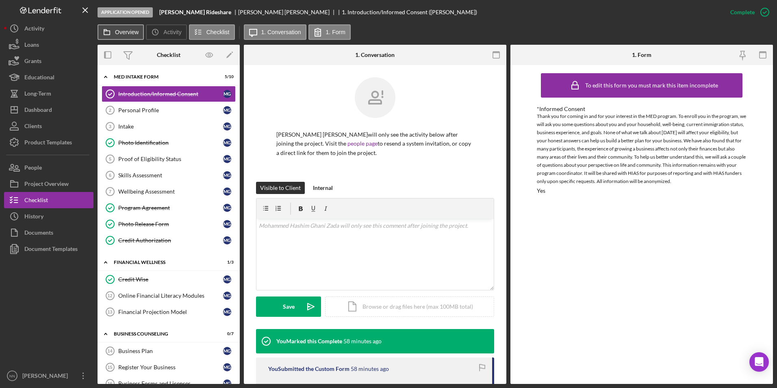
click at [135, 37] on button "Overview" at bounding box center [121, 31] width 46 height 15
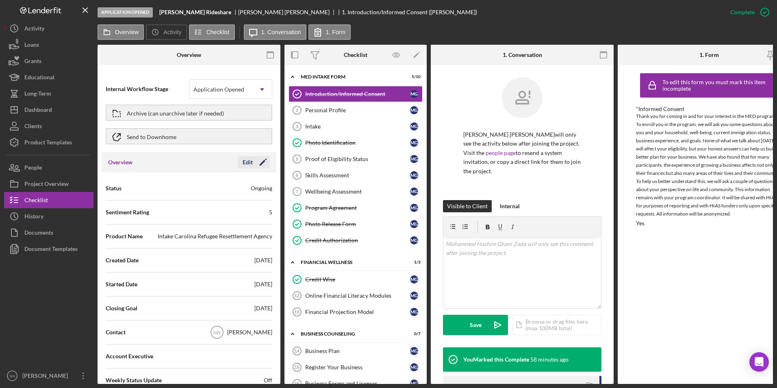
click at [261, 161] on icon "Icon/Edit" at bounding box center [263, 162] width 20 height 20
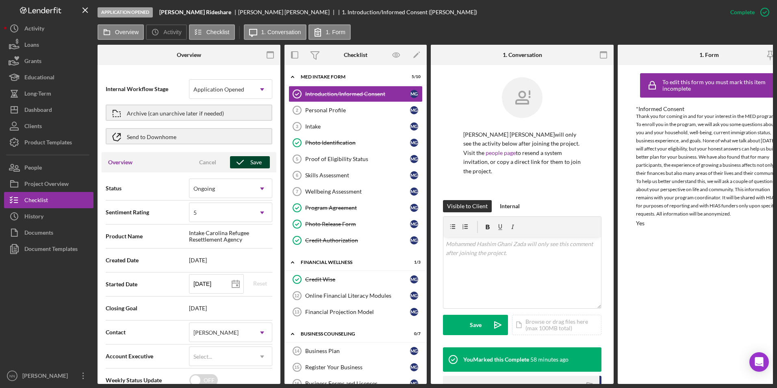
click at [261, 161] on button "Save" at bounding box center [250, 162] width 40 height 12
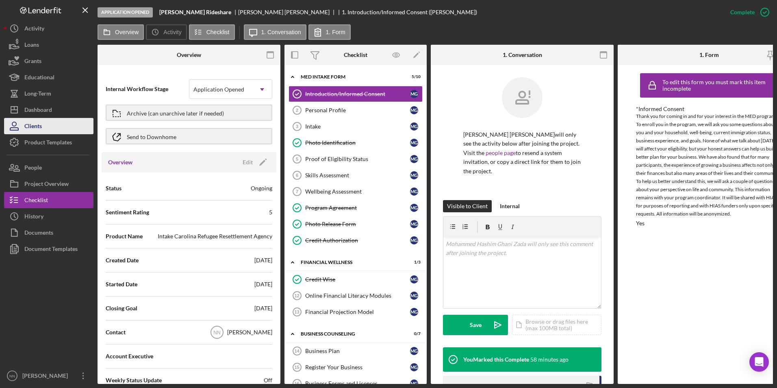
click at [56, 129] on button "Clients" at bounding box center [48, 126] width 89 height 16
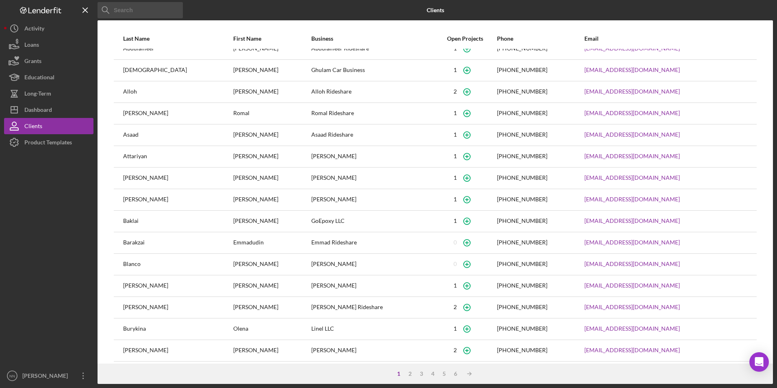
scroll to position [17, 0]
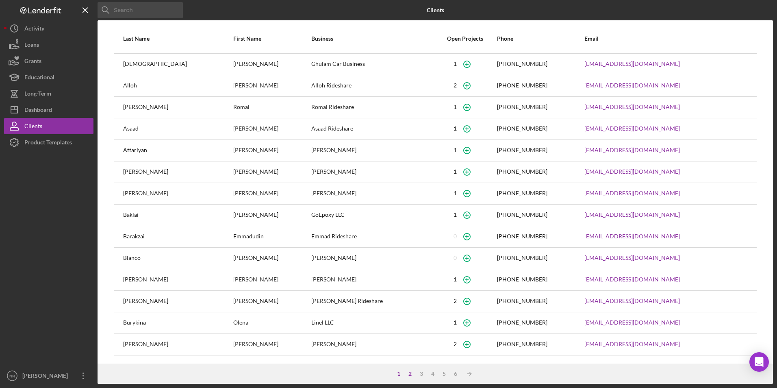
click at [411, 377] on div "2" at bounding box center [410, 373] width 11 height 7
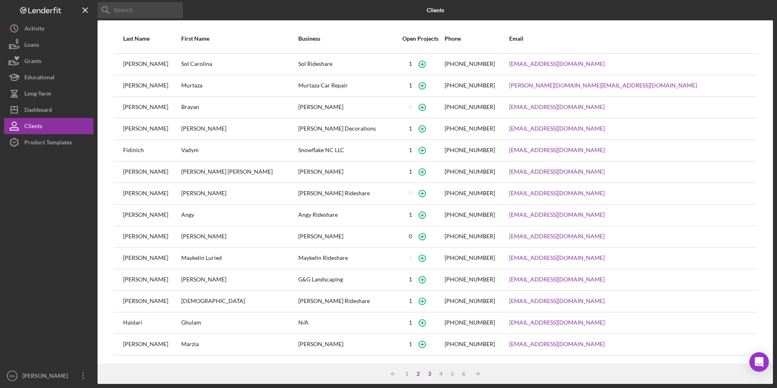
click at [425, 376] on div "3" at bounding box center [429, 373] width 11 height 7
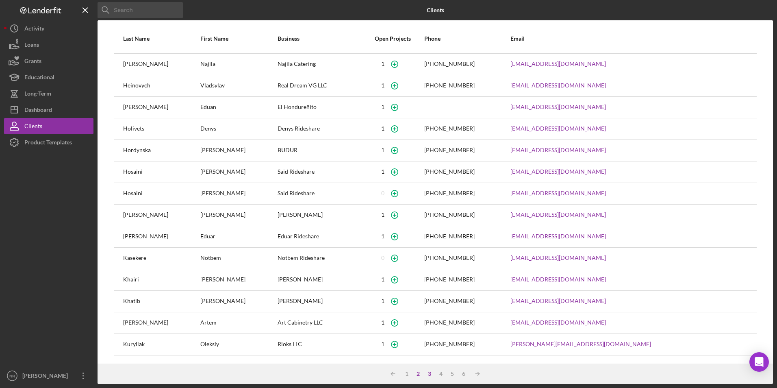
click at [422, 372] on div "2" at bounding box center [418, 373] width 11 height 7
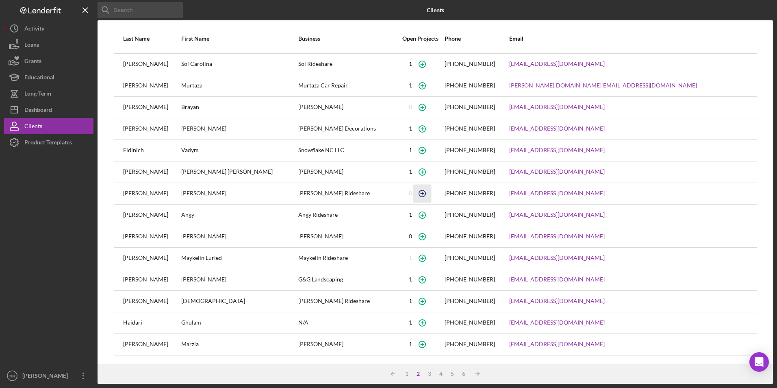
click at [431, 196] on icon "button" at bounding box center [422, 193] width 18 height 18
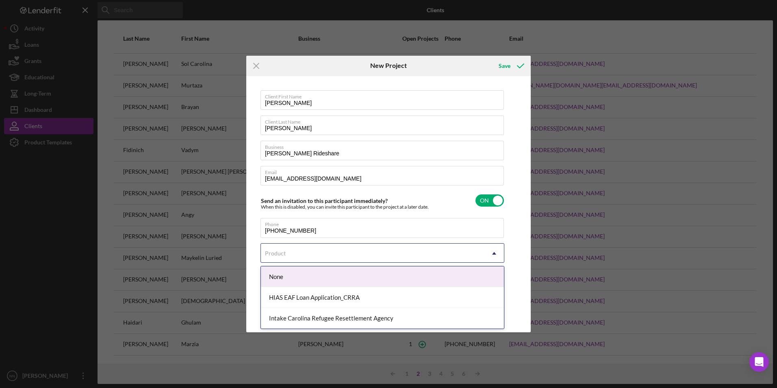
click at [369, 251] on div "Product" at bounding box center [373, 253] width 224 height 19
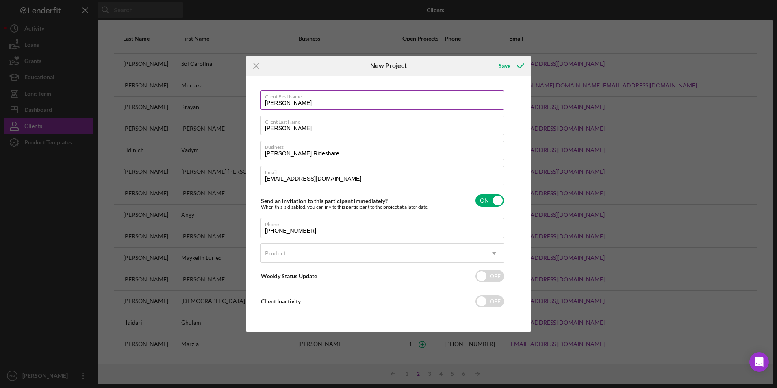
click at [291, 102] on input "[PERSON_NAME]" at bounding box center [383, 100] width 244 height 20
type input "[PERSON_NAME]"
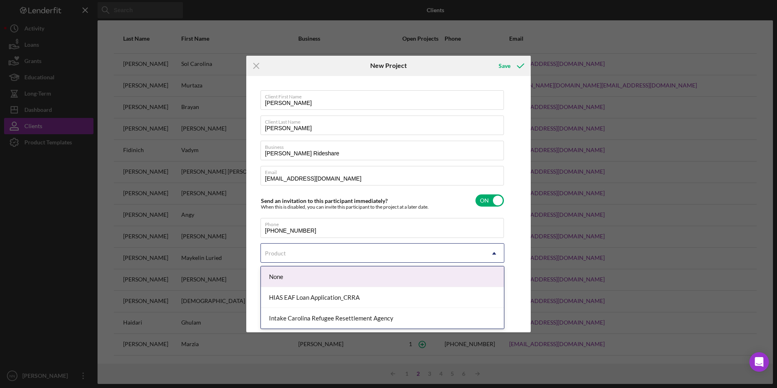
click at [471, 259] on div "Product" at bounding box center [373, 253] width 224 height 19
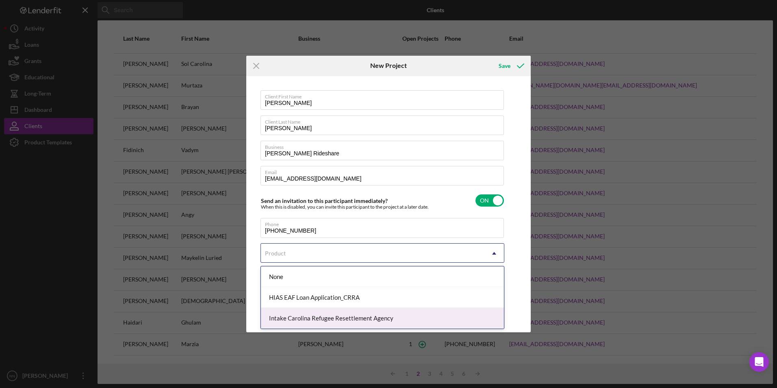
click at [340, 311] on div "Intake Carolina Refugee Resettlement Agency" at bounding box center [382, 318] width 243 height 21
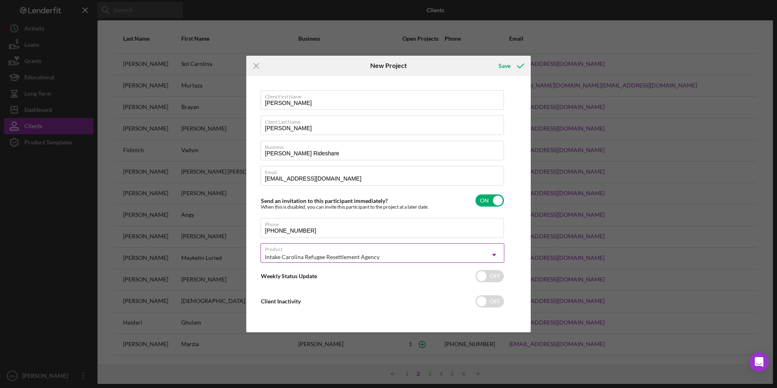
click at [398, 261] on div "Intake Carolina Refugee Resettlement Agency" at bounding box center [373, 257] width 224 height 19
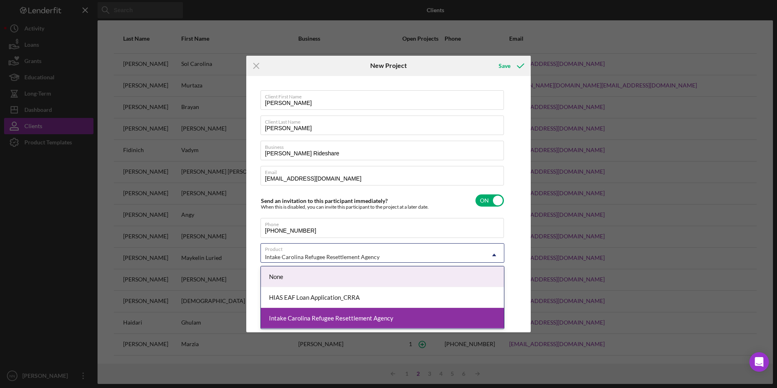
click at [336, 281] on div "None" at bounding box center [382, 276] width 243 height 21
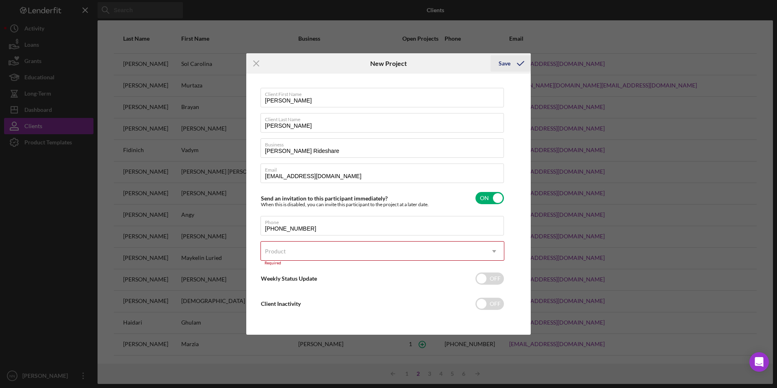
click at [504, 59] on div "Save" at bounding box center [505, 63] width 12 height 16
click at [509, 66] on div "Save" at bounding box center [505, 63] width 12 height 16
click at [351, 256] on div "Product" at bounding box center [373, 251] width 224 height 19
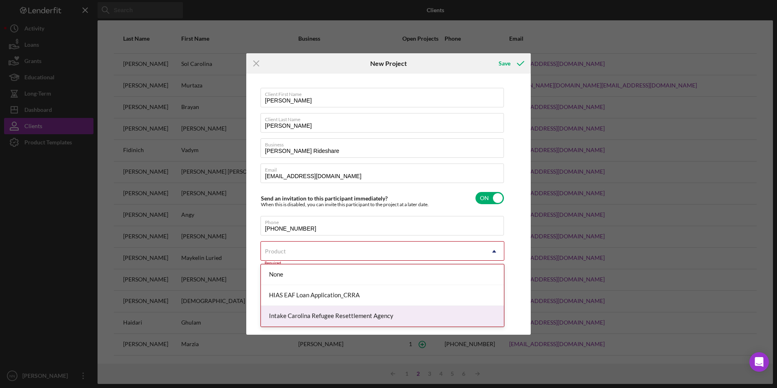
click at [323, 309] on div "Intake Carolina Refugee Resettlement Agency" at bounding box center [382, 316] width 243 height 21
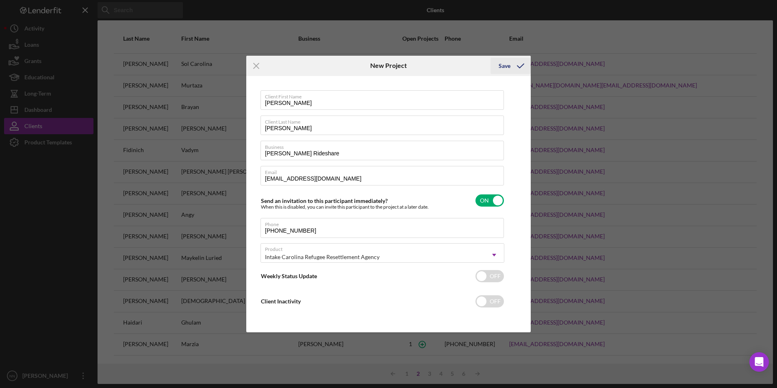
click at [504, 61] on div "Save" at bounding box center [505, 66] width 12 height 16
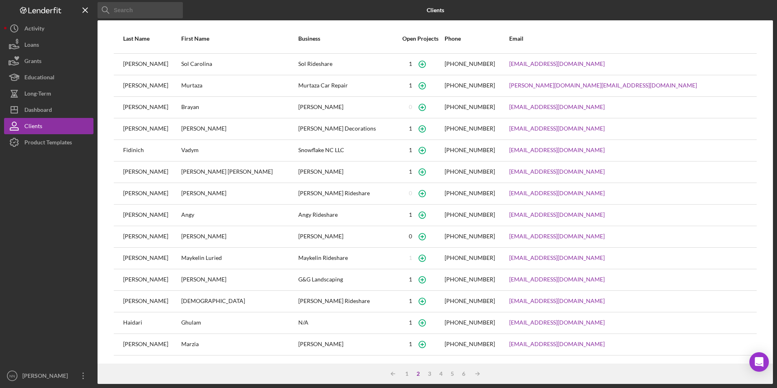
click at [359, 193] on div "[PERSON_NAME] Rideshare" at bounding box center [347, 193] width 99 height 20
drag, startPoint x: 240, startPoint y: 194, endPoint x: 233, endPoint y: 194, distance: 6.2
click at [233, 194] on div "[PERSON_NAME]" at bounding box center [239, 193] width 116 height 20
click at [431, 192] on icon "button" at bounding box center [422, 193] width 18 height 18
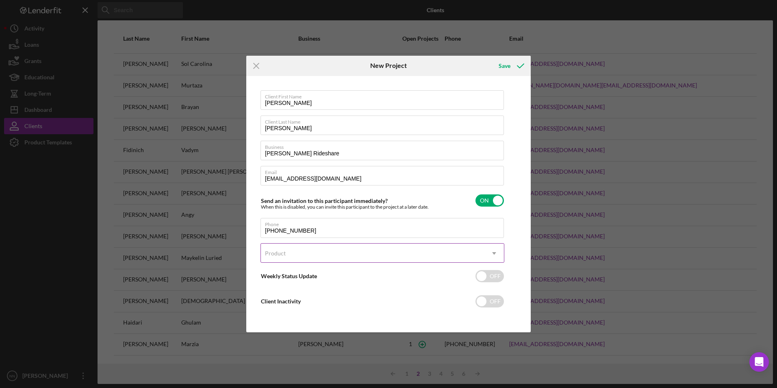
click at [383, 248] on div "Product" at bounding box center [373, 253] width 224 height 19
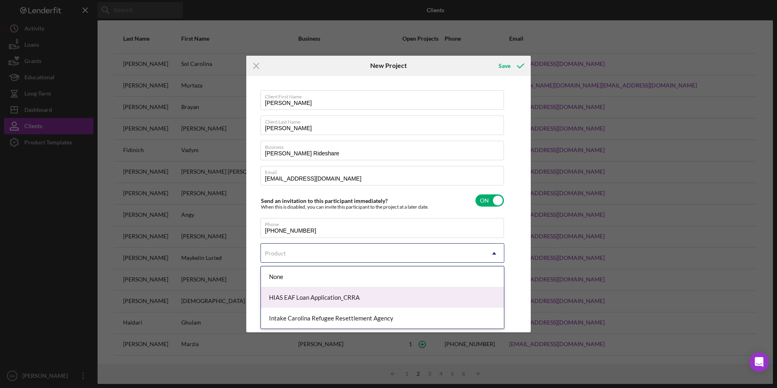
click at [345, 303] on div "HIAS EAF Loan Application_CRRA" at bounding box center [382, 297] width 243 height 21
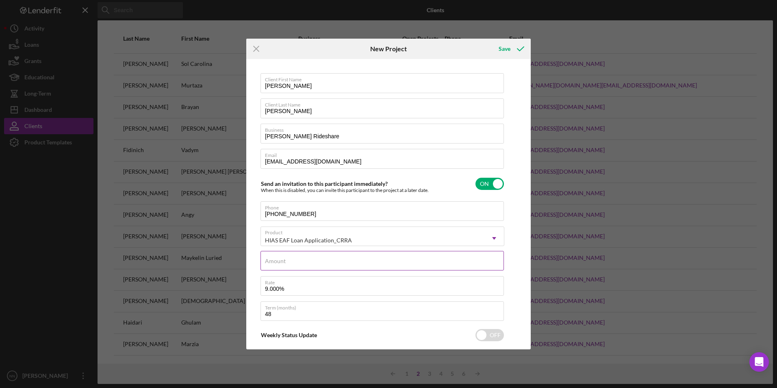
click at [292, 255] on div "Amount" at bounding box center [383, 261] width 244 height 20
type input "$15,000"
click at [307, 287] on input "9.000%" at bounding box center [383, 286] width 244 height 20
drag, startPoint x: 307, startPoint y: 288, endPoint x: 259, endPoint y: 290, distance: 48.5
click at [254, 285] on div "Client First Name [PERSON_NAME] Client Last Name [PERSON_NAME] Business [PERSON…" at bounding box center [388, 204] width 281 height 286
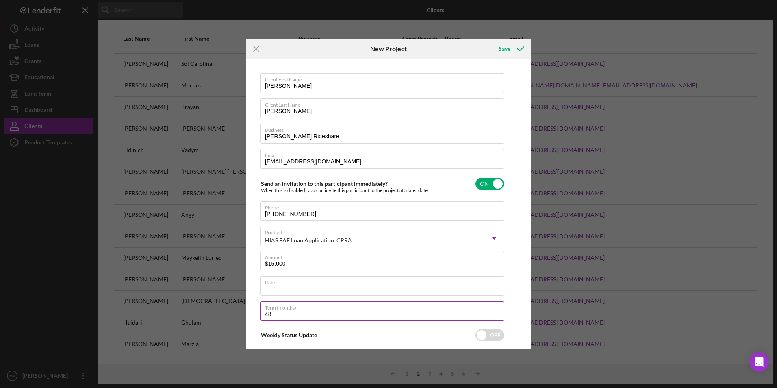
click at [300, 320] on input "48" at bounding box center [383, 311] width 244 height 20
click at [288, 87] on input "[PERSON_NAME]" at bounding box center [383, 83] width 244 height 20
click at [502, 54] on div "Save" at bounding box center [505, 49] width 12 height 16
type input "[PERSON_NAME]"
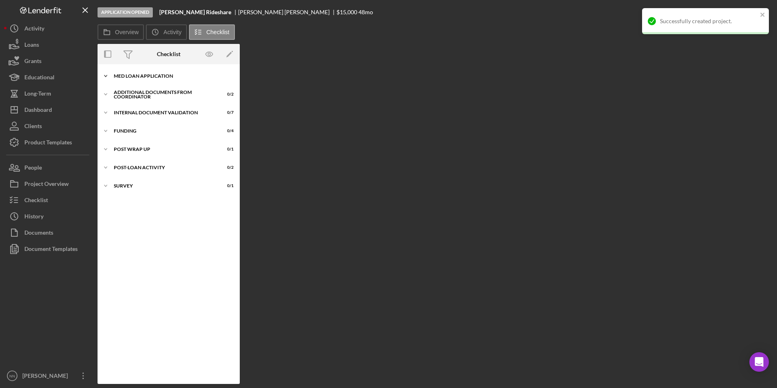
click at [153, 78] on div "Icon/Expander MED Loan Application 0 / 18" at bounding box center [169, 76] width 142 height 16
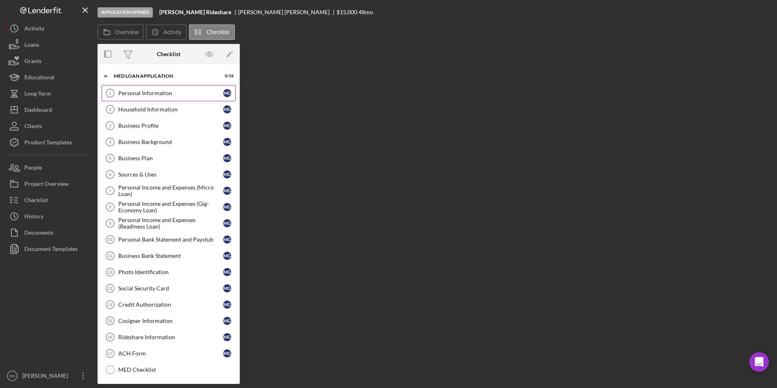
click at [152, 96] on div "Personal Information" at bounding box center [170, 93] width 105 height 7
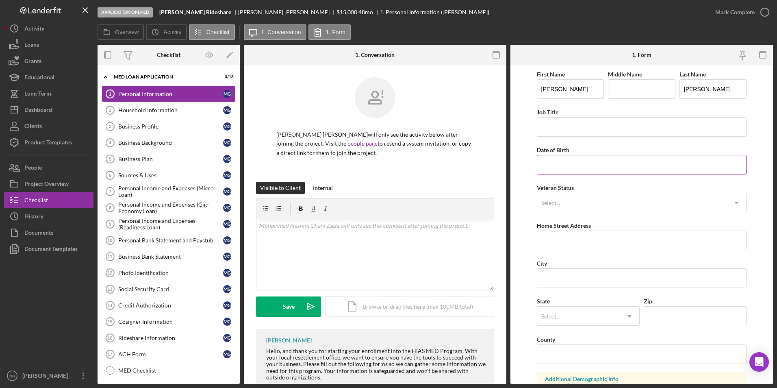
scroll to position [41, 0]
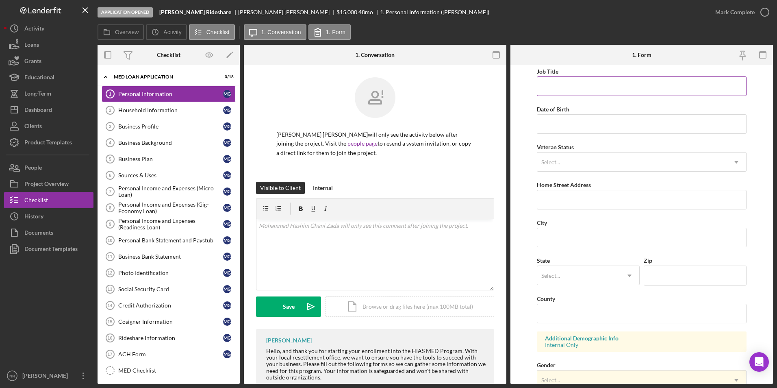
click at [594, 94] on input "Job Title" at bounding box center [642, 86] width 210 height 20
type input "Packer"
type input "[DATE]"
type input "[STREET_ADDRESS]"
type input "Charlotte"
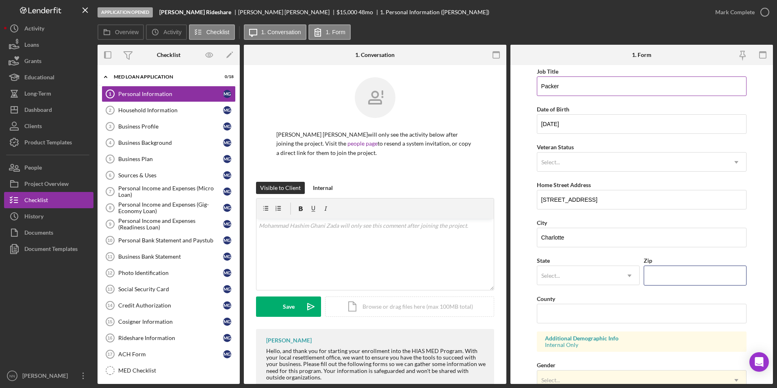
type input "28205"
type input "Mecklenburg"
click at [590, 157] on div "Select..." at bounding box center [633, 162] width 190 height 19
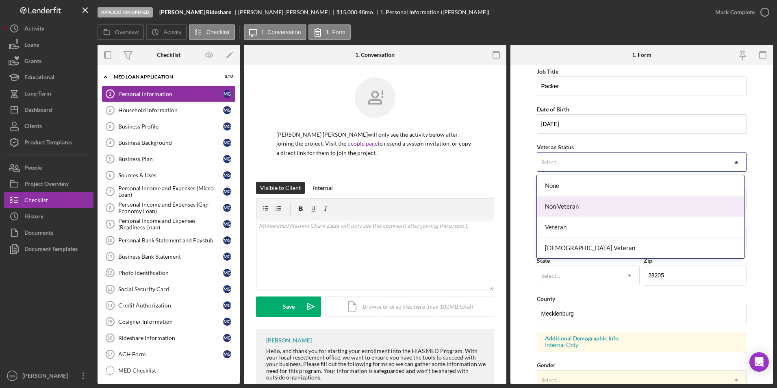
click at [578, 204] on div "Non Veteran" at bounding box center [640, 206] width 207 height 21
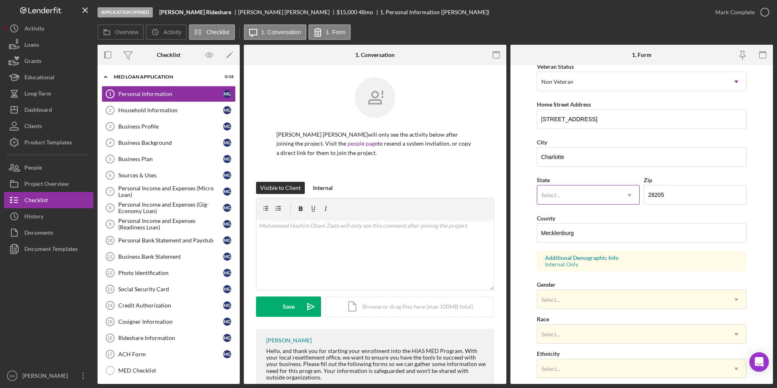
scroll to position [122, 0]
click at [584, 194] on div "Select..." at bounding box center [579, 194] width 83 height 19
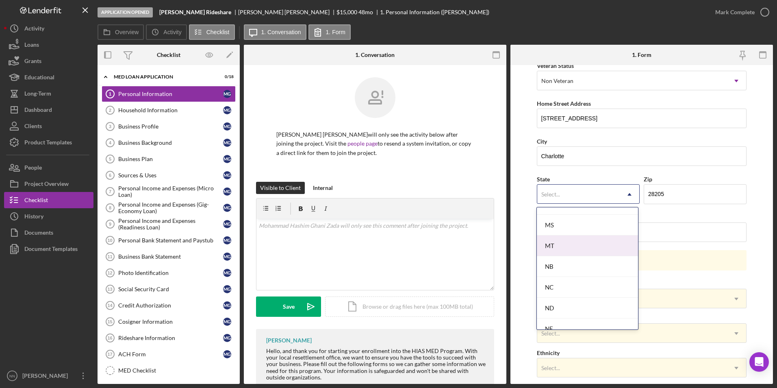
scroll to position [773, 0]
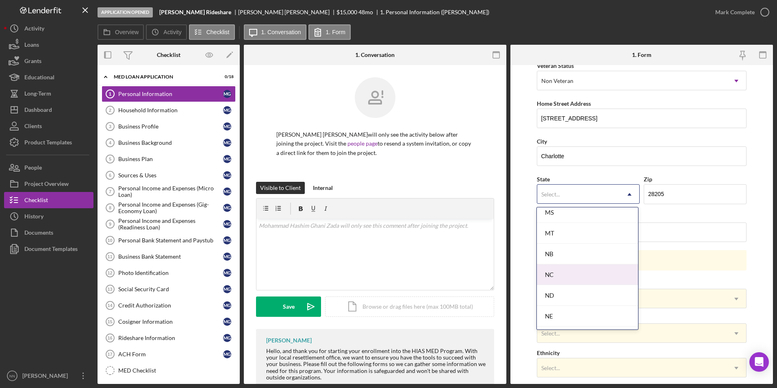
click at [557, 278] on div "NC" at bounding box center [587, 274] width 101 height 21
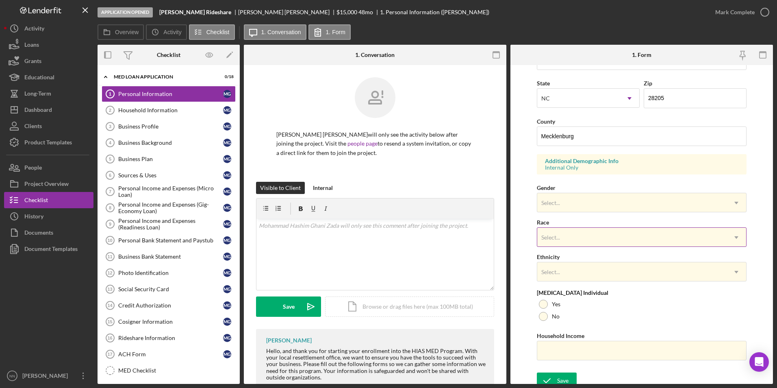
scroll to position [224, 0]
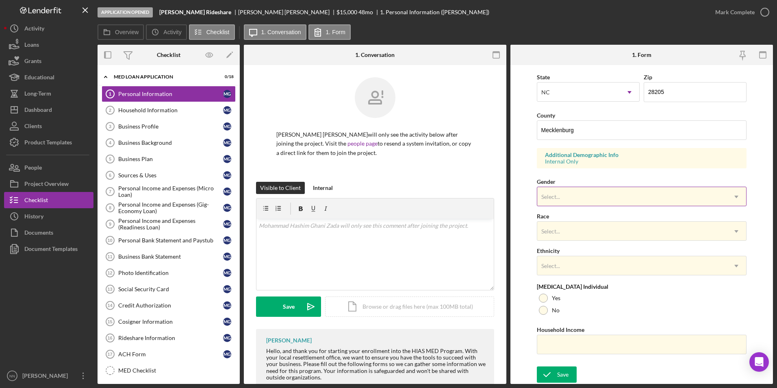
click at [561, 194] on div "Select..." at bounding box center [551, 197] width 21 height 7
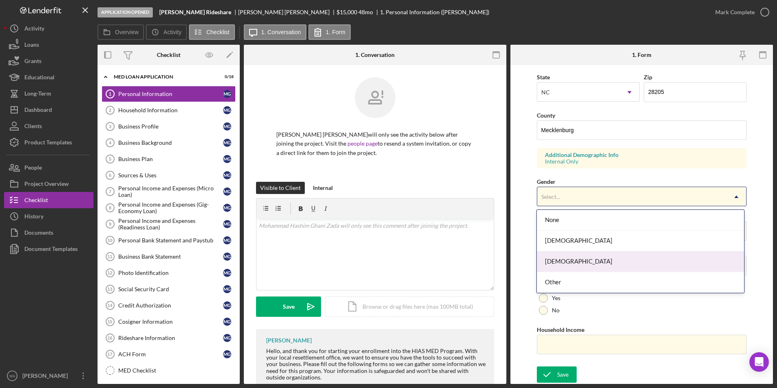
click at [573, 264] on div "[DEMOGRAPHIC_DATA]" at bounding box center [640, 261] width 207 height 21
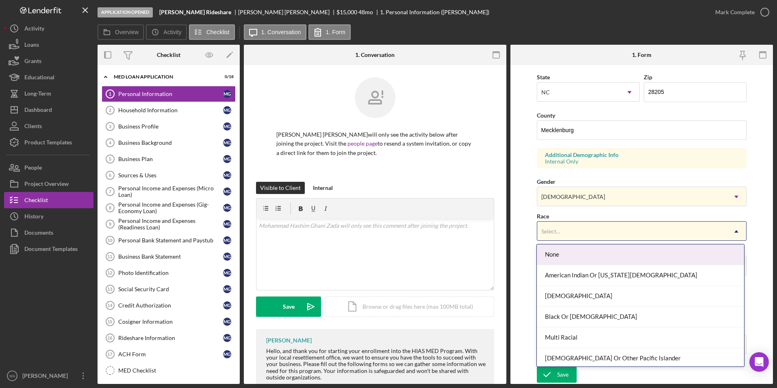
click at [550, 236] on div "Select..." at bounding box center [633, 231] width 190 height 19
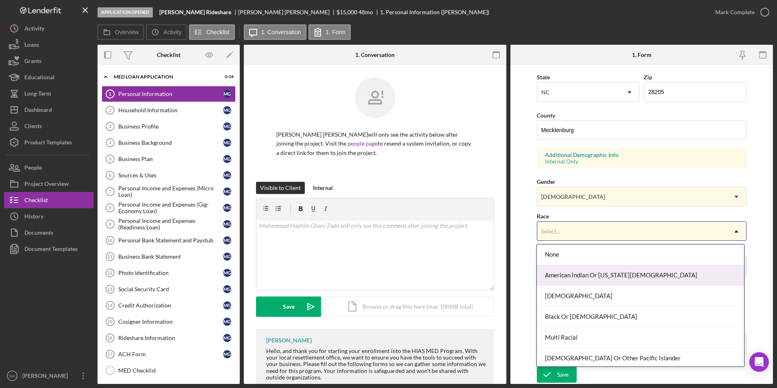
scroll to position [44, 0]
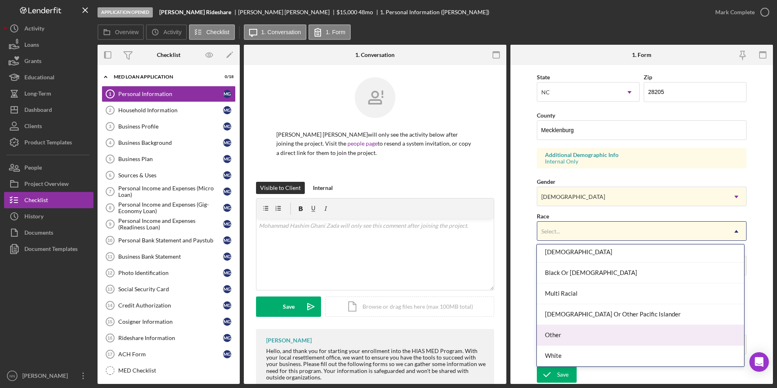
click at [567, 331] on div "Other" at bounding box center [640, 335] width 207 height 21
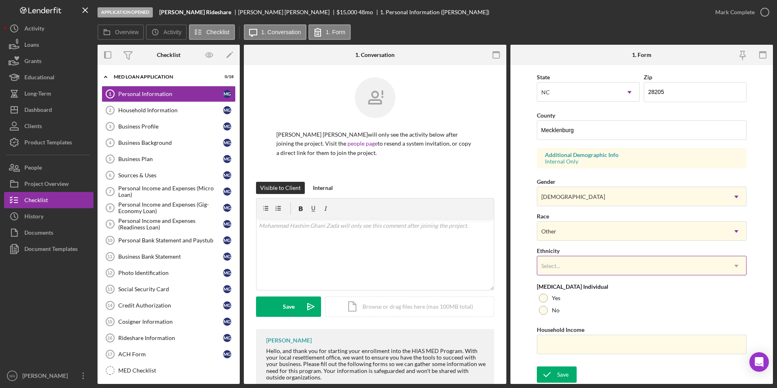
click at [556, 265] on div "Select..." at bounding box center [551, 266] width 19 height 7
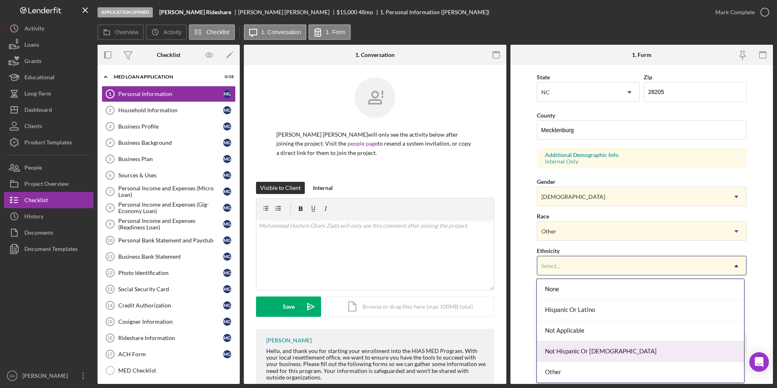
click at [573, 350] on div "Not Hispanic Or [DEMOGRAPHIC_DATA]" at bounding box center [640, 351] width 207 height 21
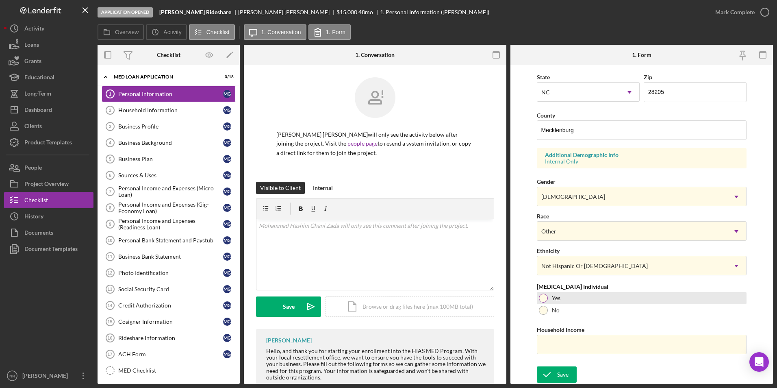
click at [557, 300] on label "Yes" at bounding box center [556, 298] width 9 height 7
click at [564, 342] on input "Household Income" at bounding box center [642, 345] width 210 height 20
click at [566, 379] on div "Save" at bounding box center [562, 374] width 11 height 16
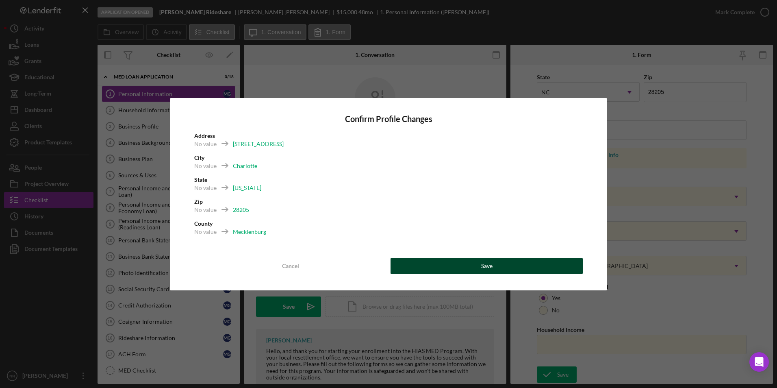
click at [509, 268] on button "Save" at bounding box center [487, 266] width 192 height 16
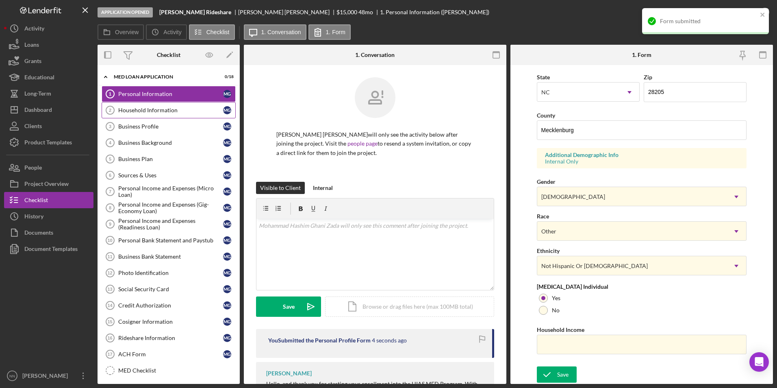
click at [168, 112] on div "Household Information" at bounding box center [170, 110] width 105 height 7
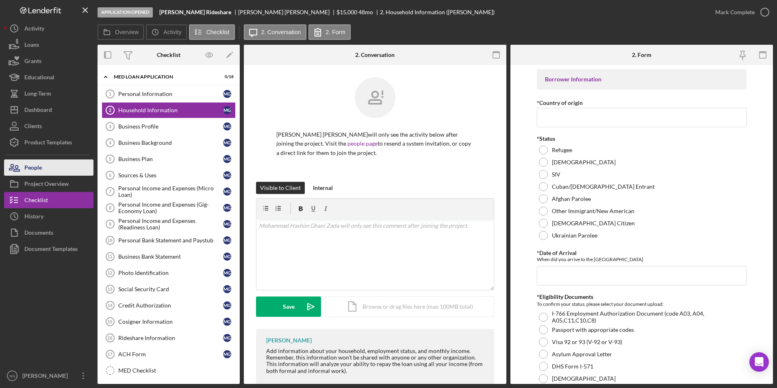
click at [38, 163] on div "People" at bounding box center [32, 168] width 17 height 18
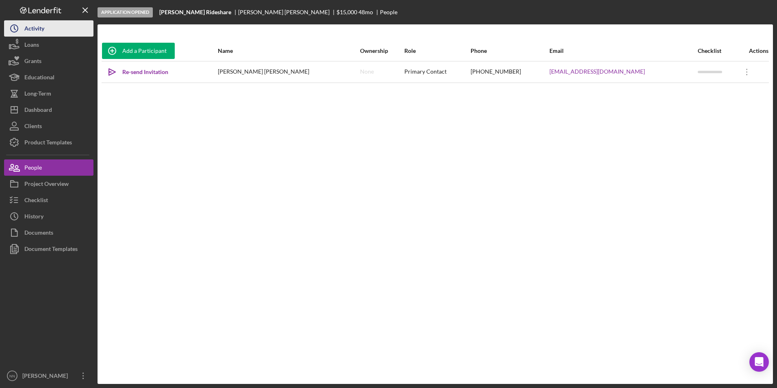
click at [52, 34] on button "Icon/History Activity" at bounding box center [48, 28] width 89 height 16
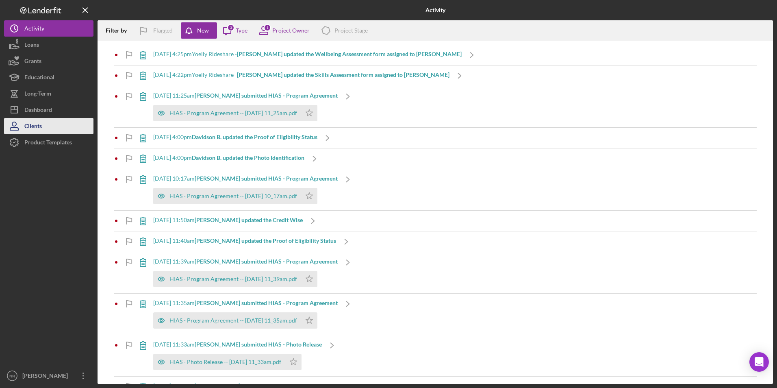
click at [58, 122] on button "Clients" at bounding box center [48, 126] width 89 height 16
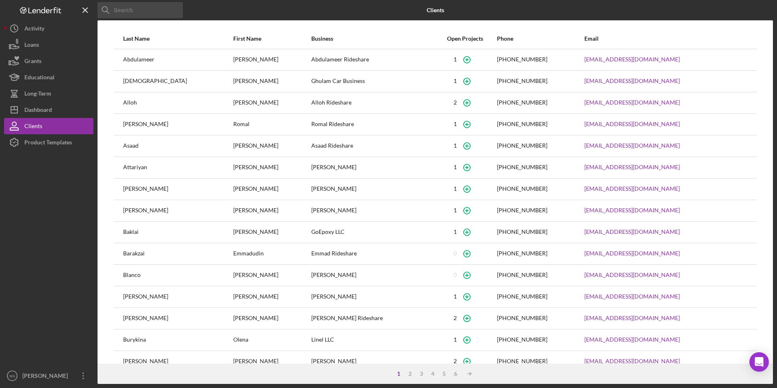
click at [166, 13] on input at bounding box center [140, 10] width 85 height 16
type input "Hashim"
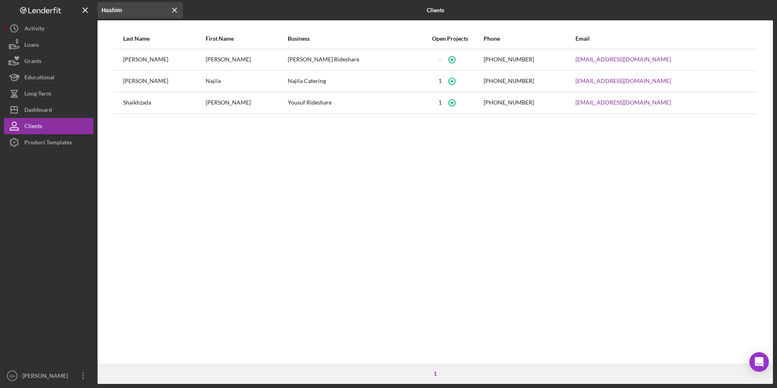
click at [769, 358] on div "Last Name First Name Business Open Projects Phone Email [PERSON_NAME] [PERSON_N…" at bounding box center [436, 195] width 676 height 335
click at [753, 360] on div "Open Intercom Messenger" at bounding box center [760, 362] width 22 height 22
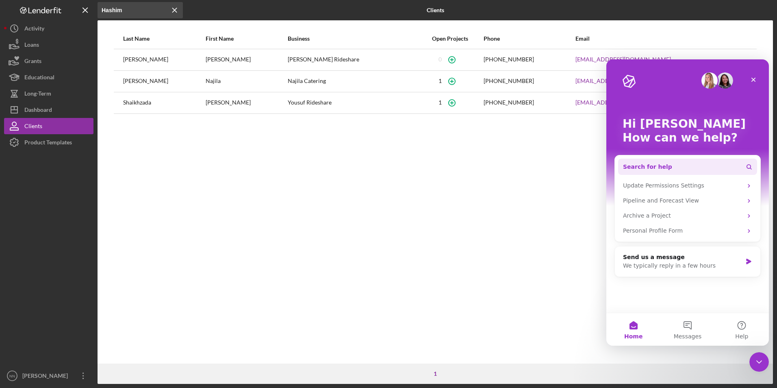
click at [651, 159] on button "Search for help" at bounding box center [687, 167] width 139 height 16
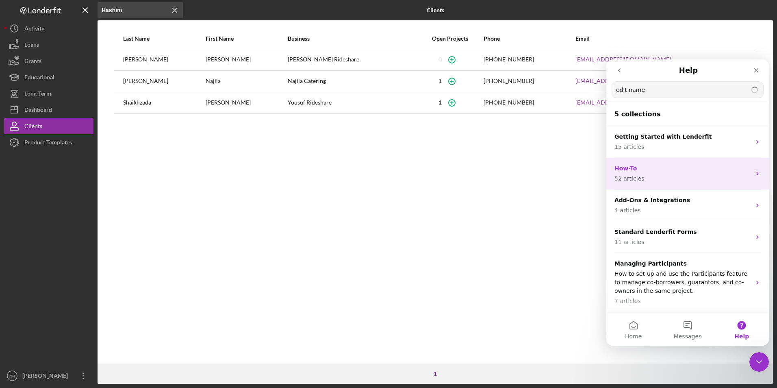
type input "edit name"
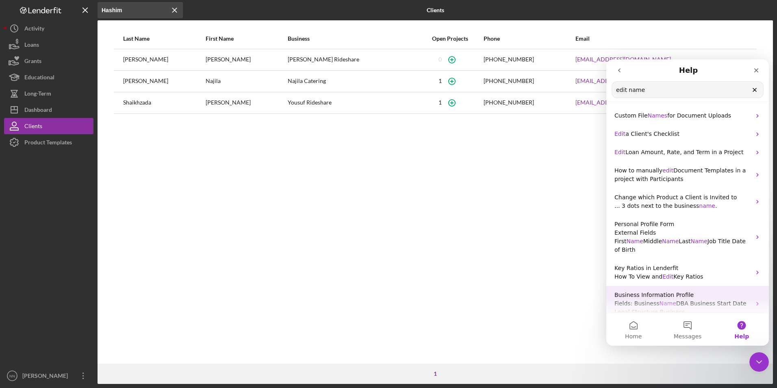
scroll to position [14, 0]
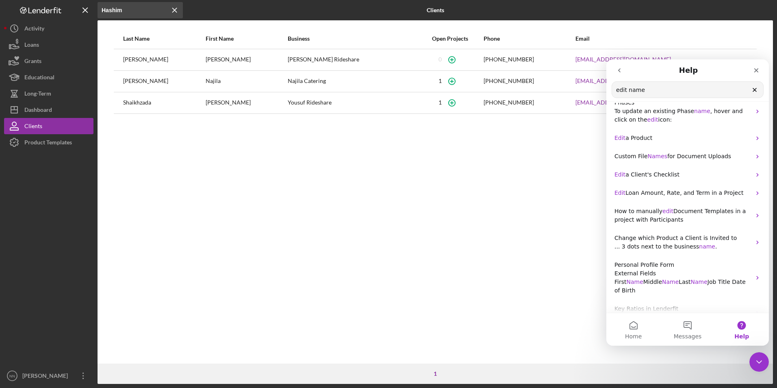
click at [185, 191] on div "Last Name First Name Business Open Projects Phone Email [PERSON_NAME] [PERSON_N…" at bounding box center [436, 195] width 676 height 335
click at [212, 57] on div "[PERSON_NAME]" at bounding box center [247, 60] width 82 height 20
click at [55, 108] on button "Icon/Dashboard Dashboard" at bounding box center [48, 110] width 89 height 16
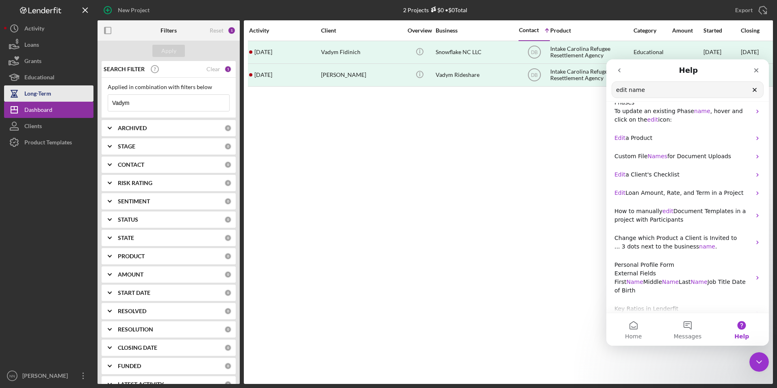
drag, startPoint x: 134, startPoint y: 104, endPoint x: 80, endPoint y: 98, distance: 54.5
click at [73, 98] on div "New Project 2 Projects $0 • $0 Total Vadym Export Icon/Export Filters Reset 1 A…" at bounding box center [388, 192] width 769 height 384
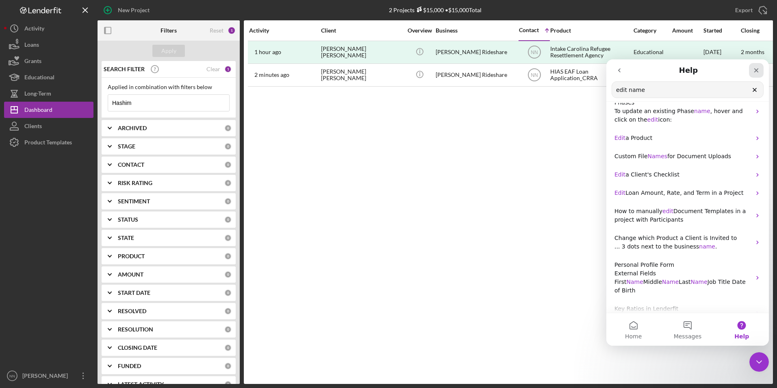
type input "Hashim"
click at [757, 68] on icon "Close" at bounding box center [756, 70] width 7 height 7
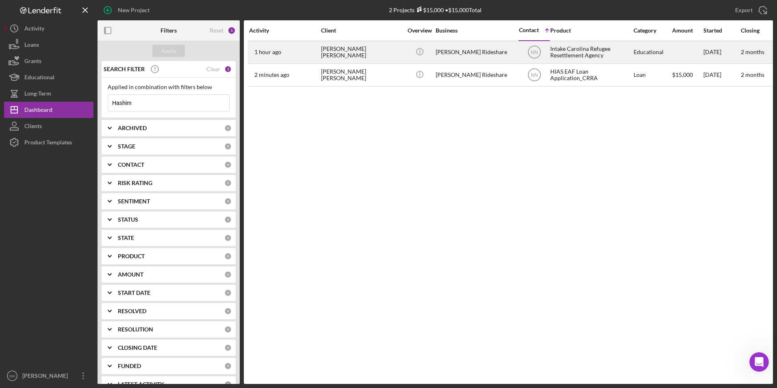
click at [390, 53] on div "[PERSON_NAME] [PERSON_NAME]" at bounding box center [361, 52] width 81 height 22
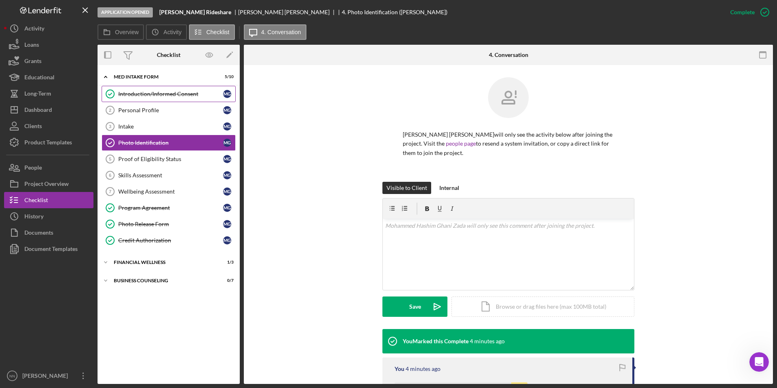
click at [184, 95] on div "Introduction/Informed Consent" at bounding box center [170, 94] width 105 height 7
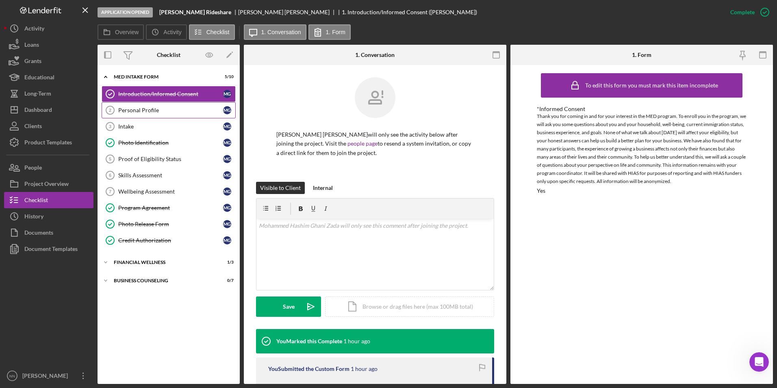
click at [182, 117] on link "Personal Profile 2 Personal Profile M G" at bounding box center [169, 110] width 134 height 16
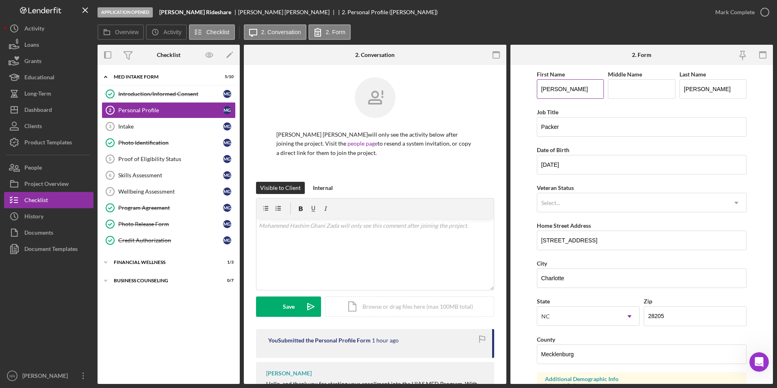
click at [566, 89] on input "[PERSON_NAME]" at bounding box center [571, 89] width 68 height 20
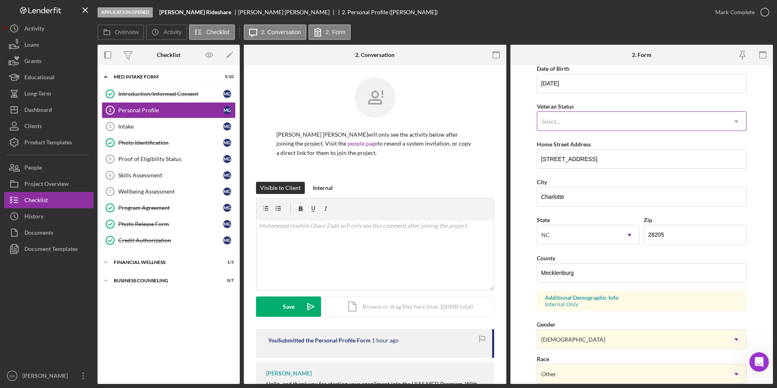
type input "[PERSON_NAME]"
click at [581, 116] on div "Select..." at bounding box center [633, 121] width 190 height 19
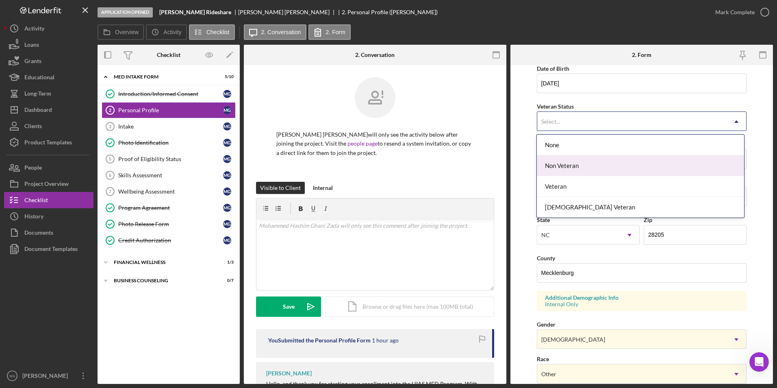
click at [584, 167] on div "Non Veteran" at bounding box center [640, 165] width 207 height 21
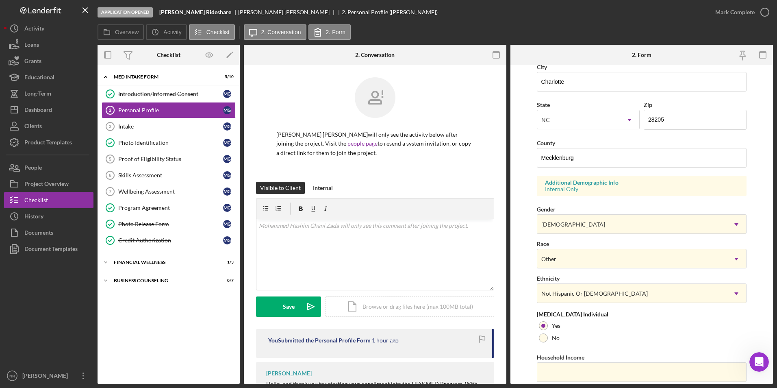
scroll to position [224, 0]
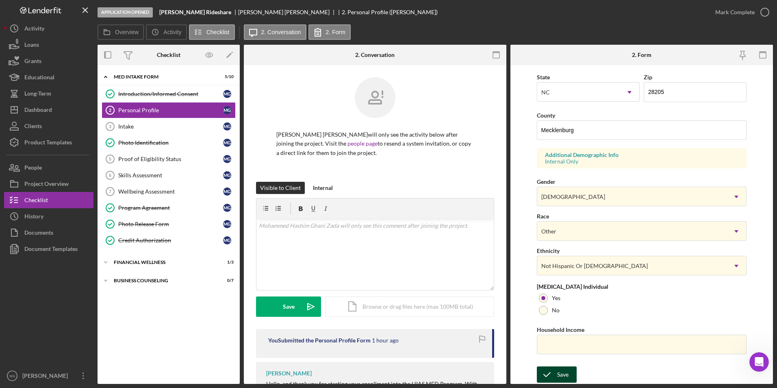
click at [568, 370] on button "Save" at bounding box center [557, 374] width 40 height 16
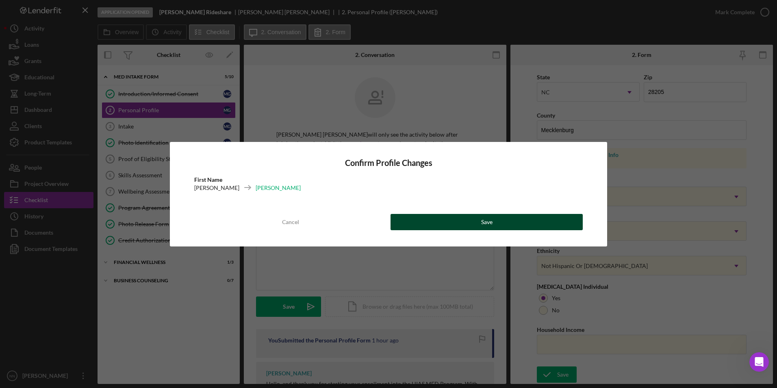
click at [458, 229] on button "Save" at bounding box center [487, 222] width 192 height 16
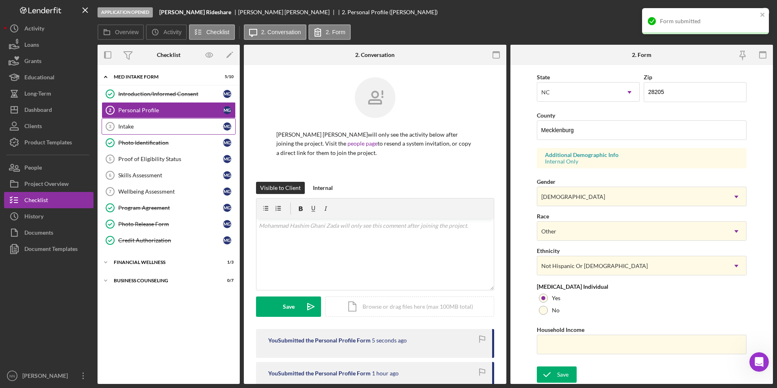
click at [152, 129] on div "Intake" at bounding box center [170, 126] width 105 height 7
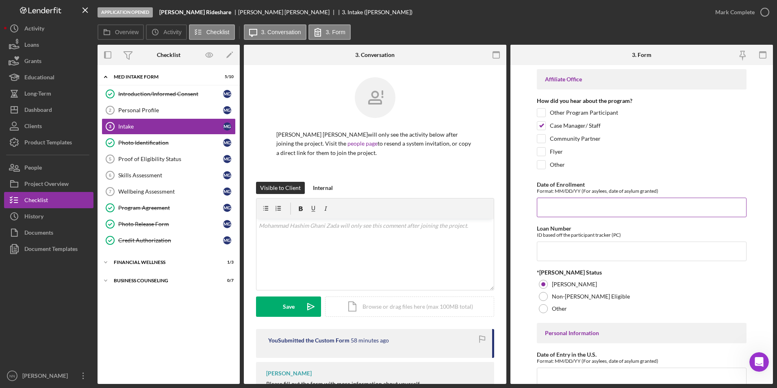
click at [626, 210] on input "Date of Enrollment" at bounding box center [642, 208] width 210 height 20
type input "[DATE]"
click at [628, 250] on input "Loan Number" at bounding box center [642, 252] width 210 height 20
type input "CRRA2529"
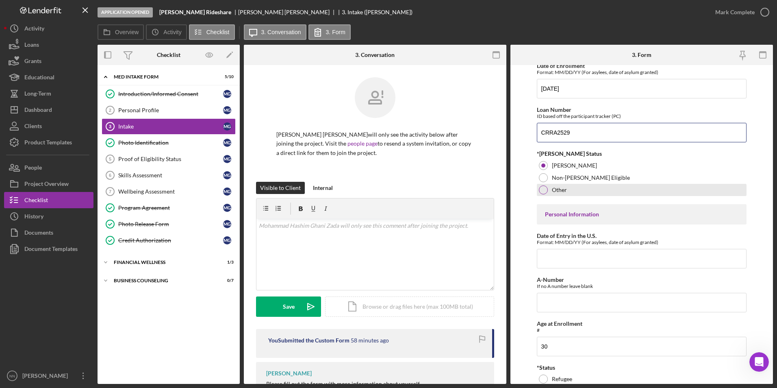
scroll to position [122, 0]
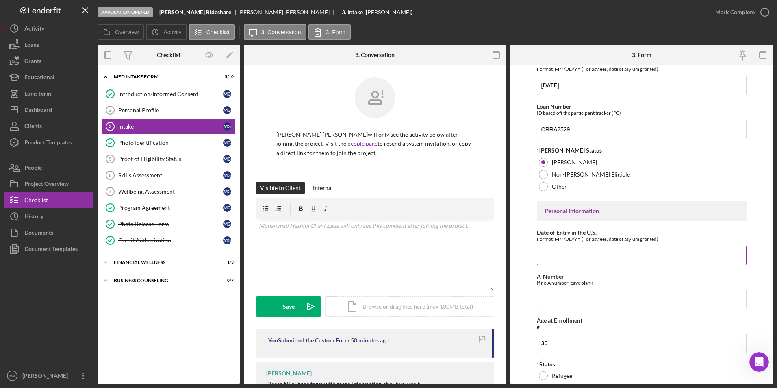
click at [572, 263] on input "Date of Entry in the U.S." at bounding box center [642, 256] width 210 height 20
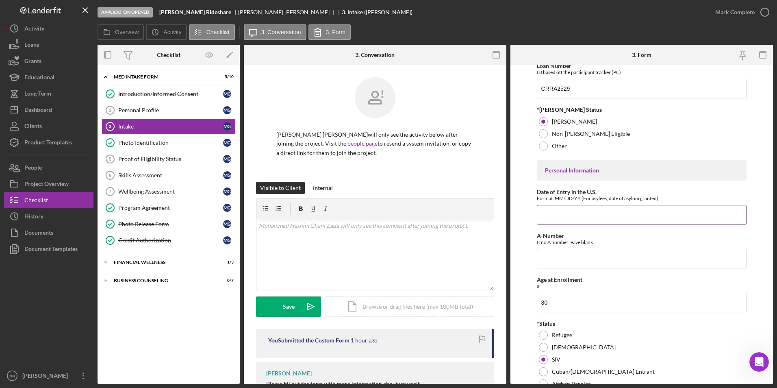
paste input "[DATE]"
type input "[DATE]"
click at [581, 265] on input "A-Number" at bounding box center [642, 259] width 210 height 20
paste input "068,800,914"
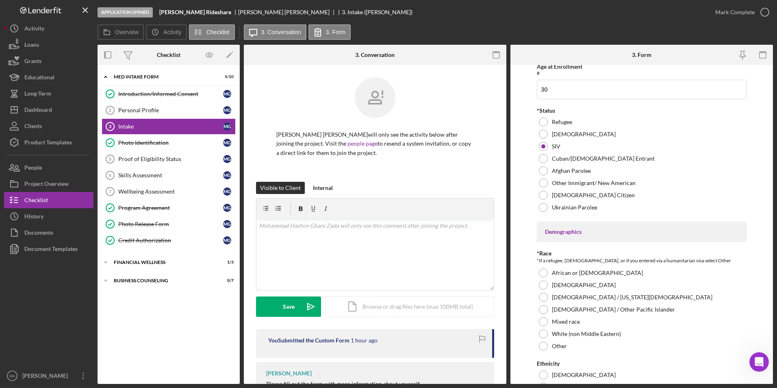
scroll to position [488, 0]
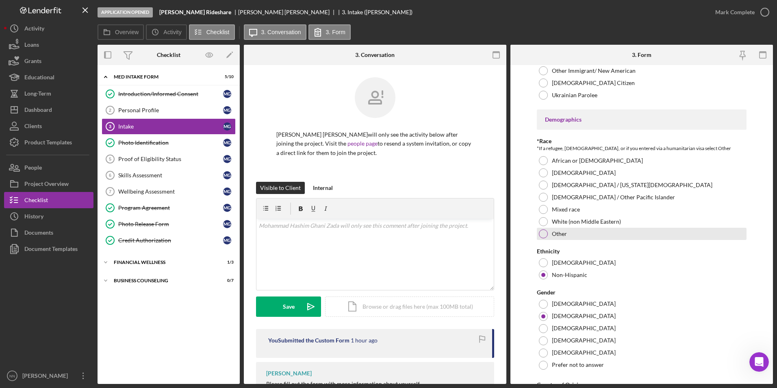
type input "68,800,914"
click at [541, 238] on div at bounding box center [543, 233] width 9 height 9
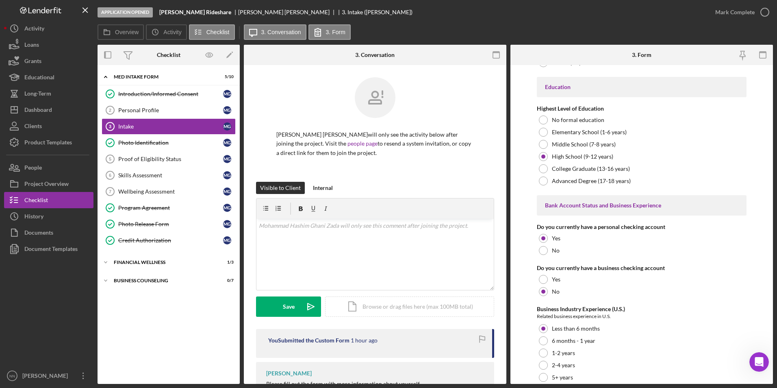
scroll to position [1517, 0]
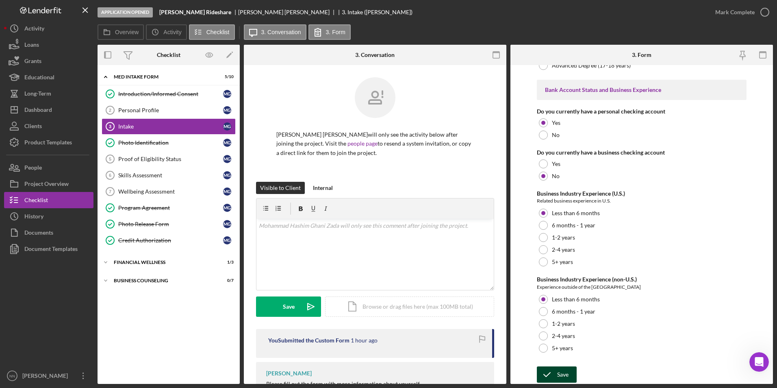
click at [559, 375] on div "Save" at bounding box center [562, 374] width 11 height 16
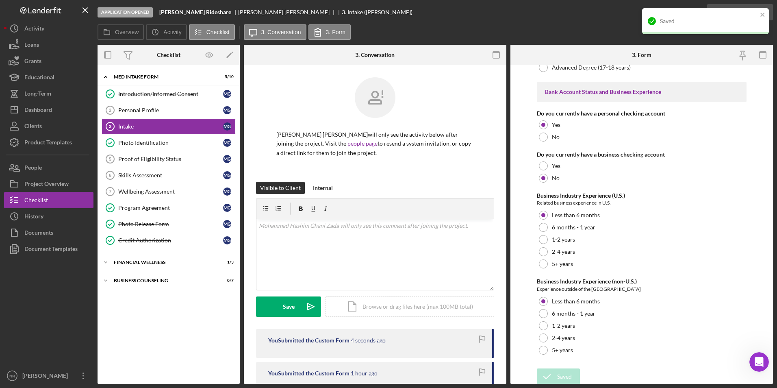
scroll to position [1525, 0]
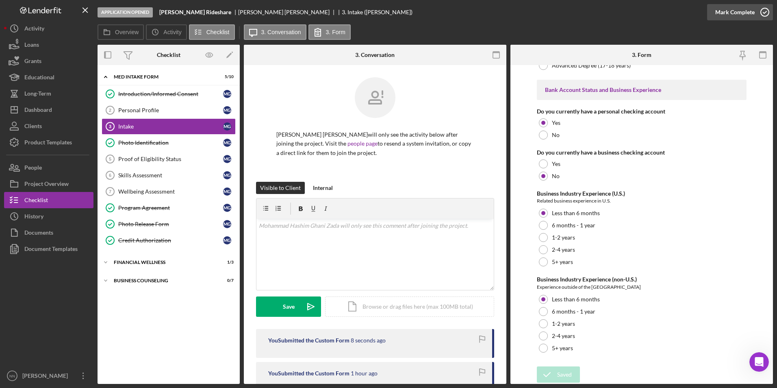
click at [754, 15] on button "Mark Complete" at bounding box center [741, 12] width 66 height 16
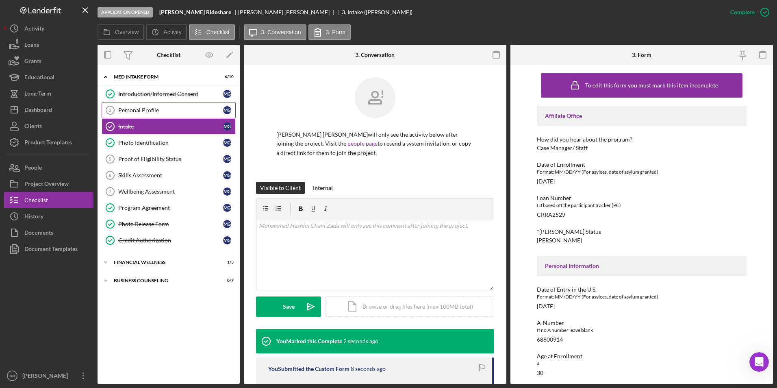
click at [145, 113] on div "Personal Profile" at bounding box center [170, 110] width 105 height 7
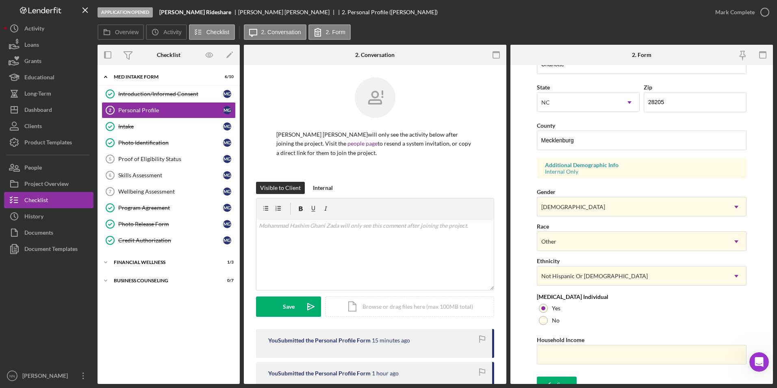
scroll to position [224, 0]
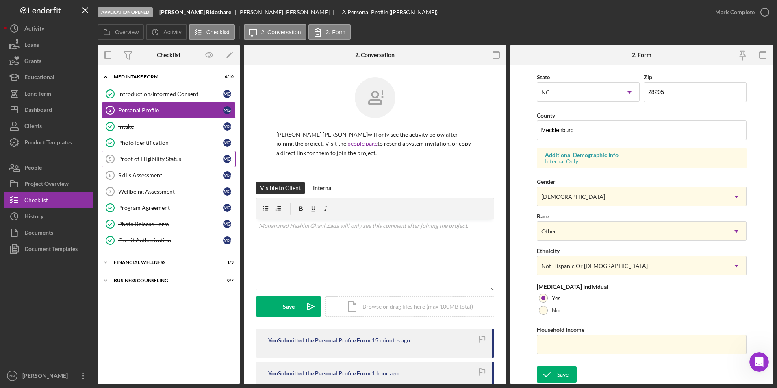
click at [162, 156] on div "Proof of Eligibility Status" at bounding box center [170, 159] width 105 height 7
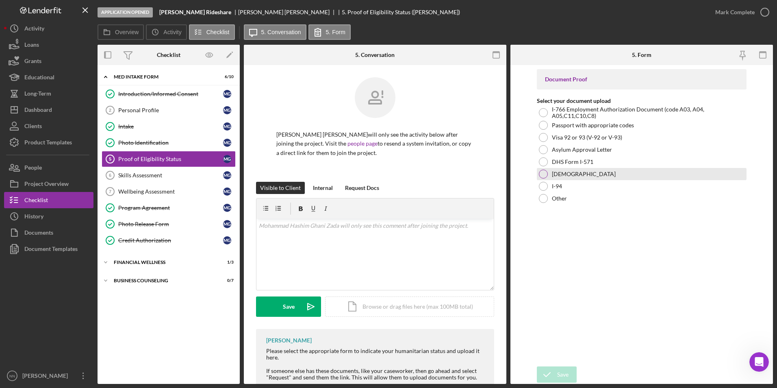
click at [575, 174] on label "[DEMOGRAPHIC_DATA]" at bounding box center [584, 174] width 64 height 7
click at [411, 310] on div "Icon/Document Browse or drag files here (max 100MB total) Tap to choose files o…" at bounding box center [409, 306] width 169 height 20
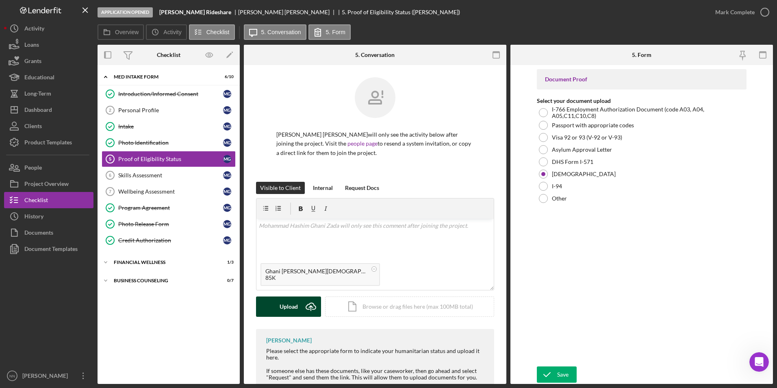
click at [283, 312] on div "Upload" at bounding box center [289, 306] width 18 height 20
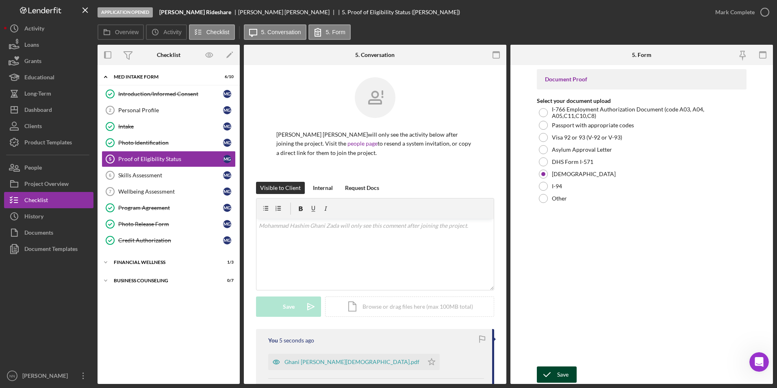
click at [560, 375] on div "Save" at bounding box center [562, 374] width 11 height 16
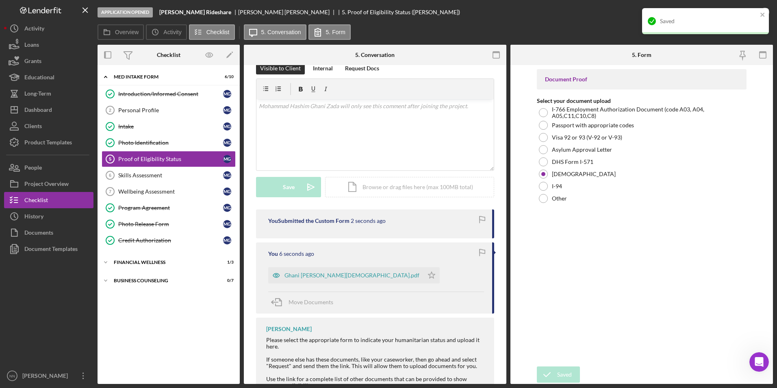
scroll to position [122, 0]
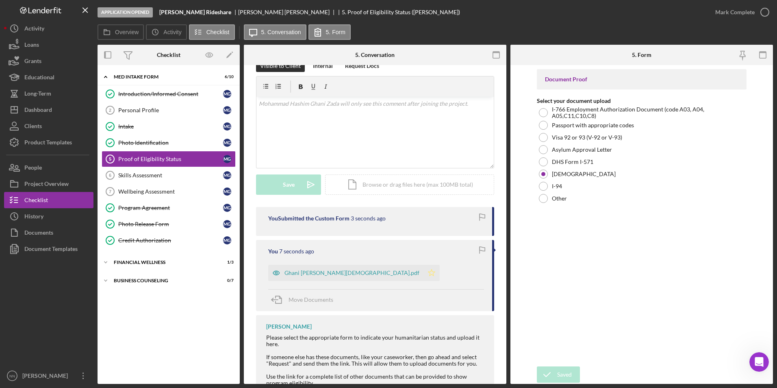
click at [424, 270] on icon "Icon/Star" at bounding box center [432, 273] width 16 height 16
click at [763, 15] on icon "button" at bounding box center [765, 12] width 20 height 20
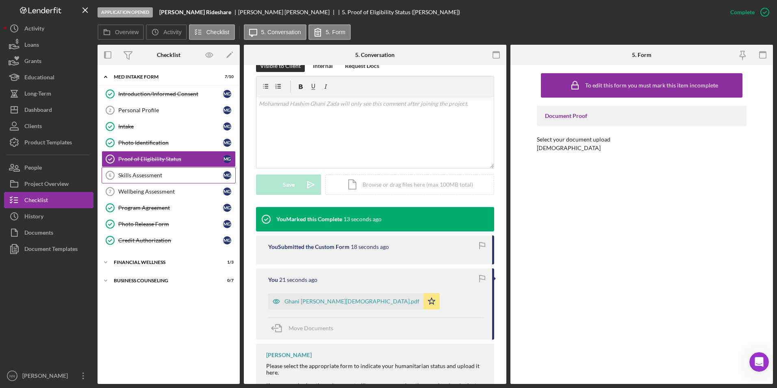
click at [174, 174] on div "Skills Assessment" at bounding box center [170, 175] width 105 height 7
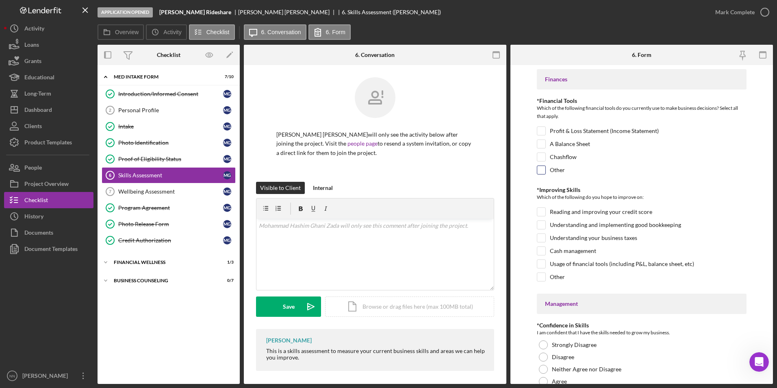
click at [553, 170] on label "Other" at bounding box center [557, 170] width 15 height 8
click at [546, 170] on input "Other" at bounding box center [542, 170] width 8 height 8
checkbox input "true"
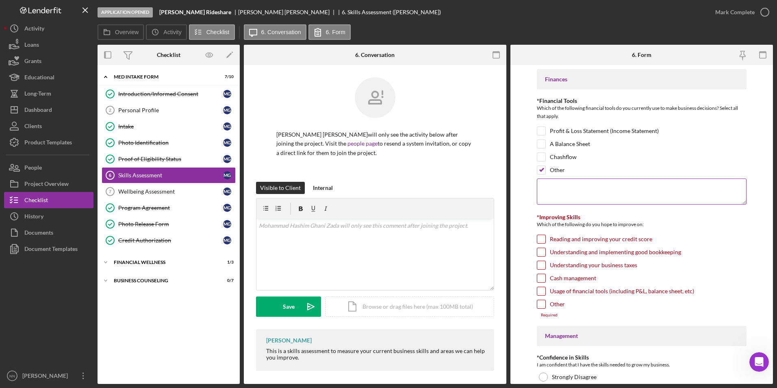
click at [567, 192] on textarea at bounding box center [642, 192] width 210 height 26
type textarea "n"
type textarea "No tools."
click at [539, 240] on input "Reading and improving your credit score" at bounding box center [542, 239] width 8 height 8
checkbox input "true"
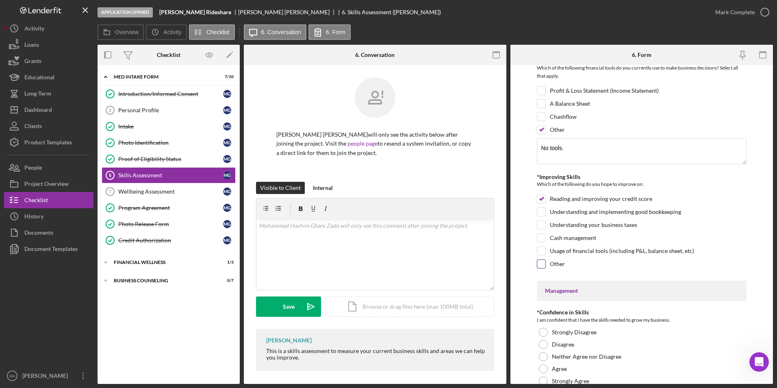
scroll to position [41, 0]
click at [544, 231] on div "Understanding your business taxes" at bounding box center [642, 226] width 210 height 13
click at [544, 228] on input "Understanding your business taxes" at bounding box center [542, 224] width 8 height 8
checkbox input "true"
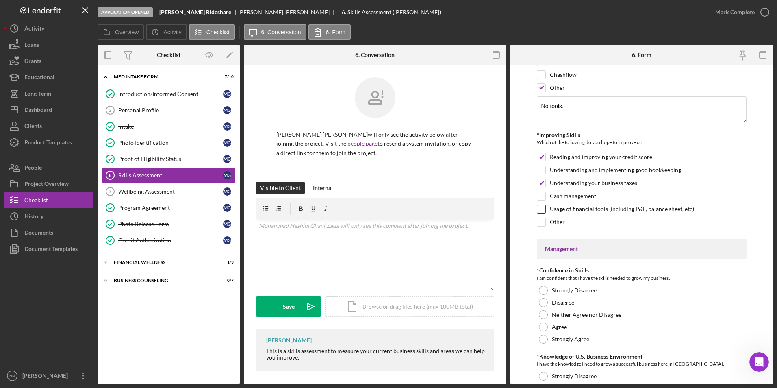
scroll to position [163, 0]
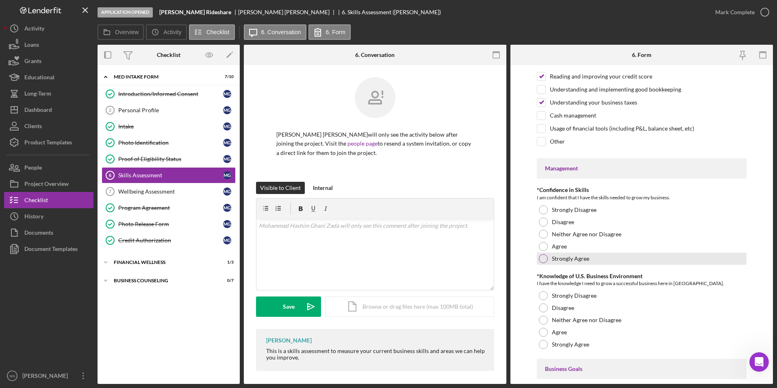
click at [542, 260] on div at bounding box center [543, 258] width 9 height 9
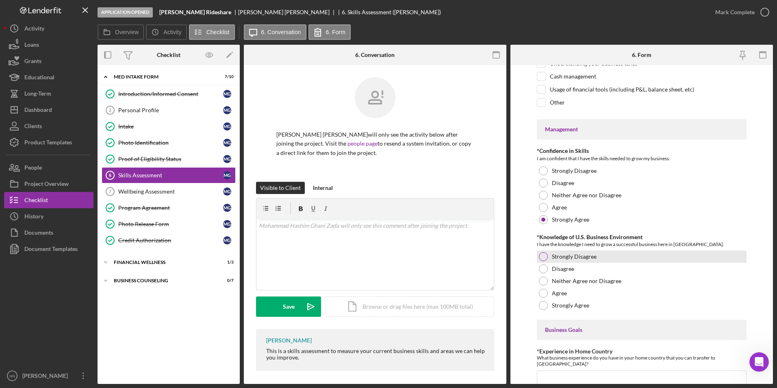
scroll to position [203, 0]
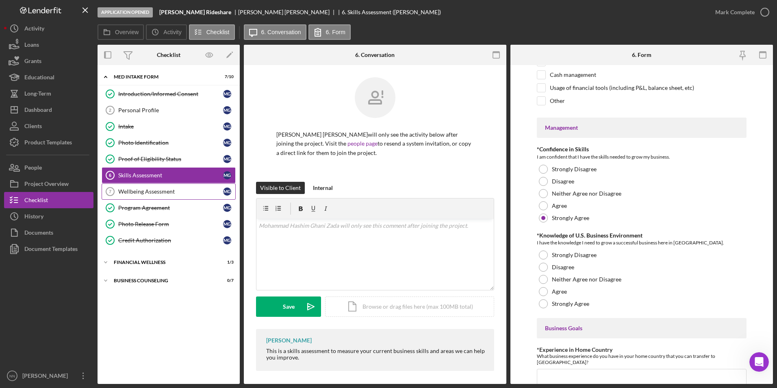
click at [157, 192] on div "Wellbeing Assessment" at bounding box center [170, 191] width 105 height 7
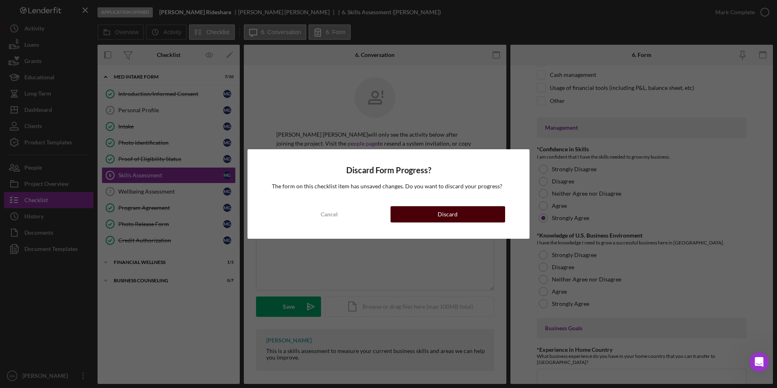
click at [419, 207] on button "Discard" at bounding box center [448, 214] width 115 height 16
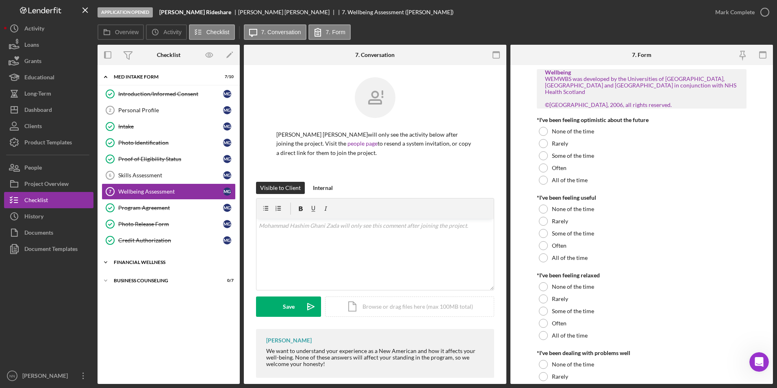
click at [158, 260] on div "Financial Wellness" at bounding box center [172, 262] width 116 height 5
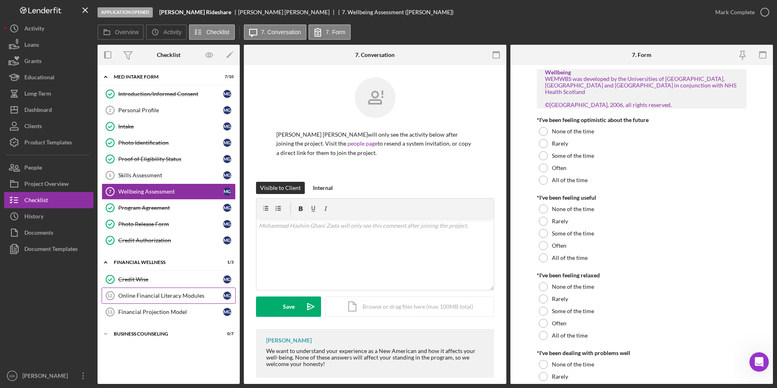
click at [153, 301] on link "Online Financial Literacy Modules 12 Online Financial Literacy Modules M G" at bounding box center [169, 295] width 134 height 16
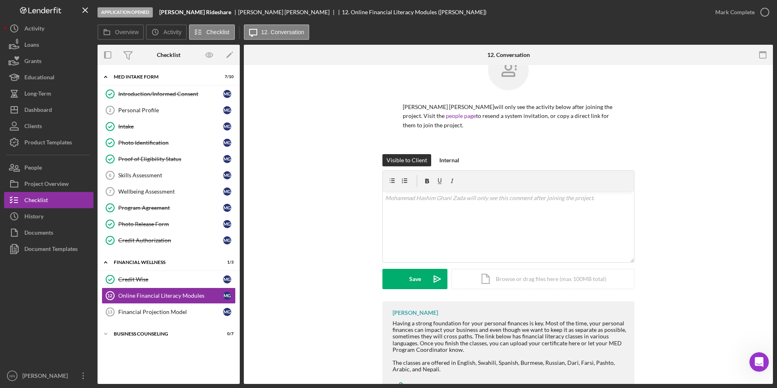
scroll to position [63, 0]
